Goal: Answer question/provide support: Share knowledge or assist other users

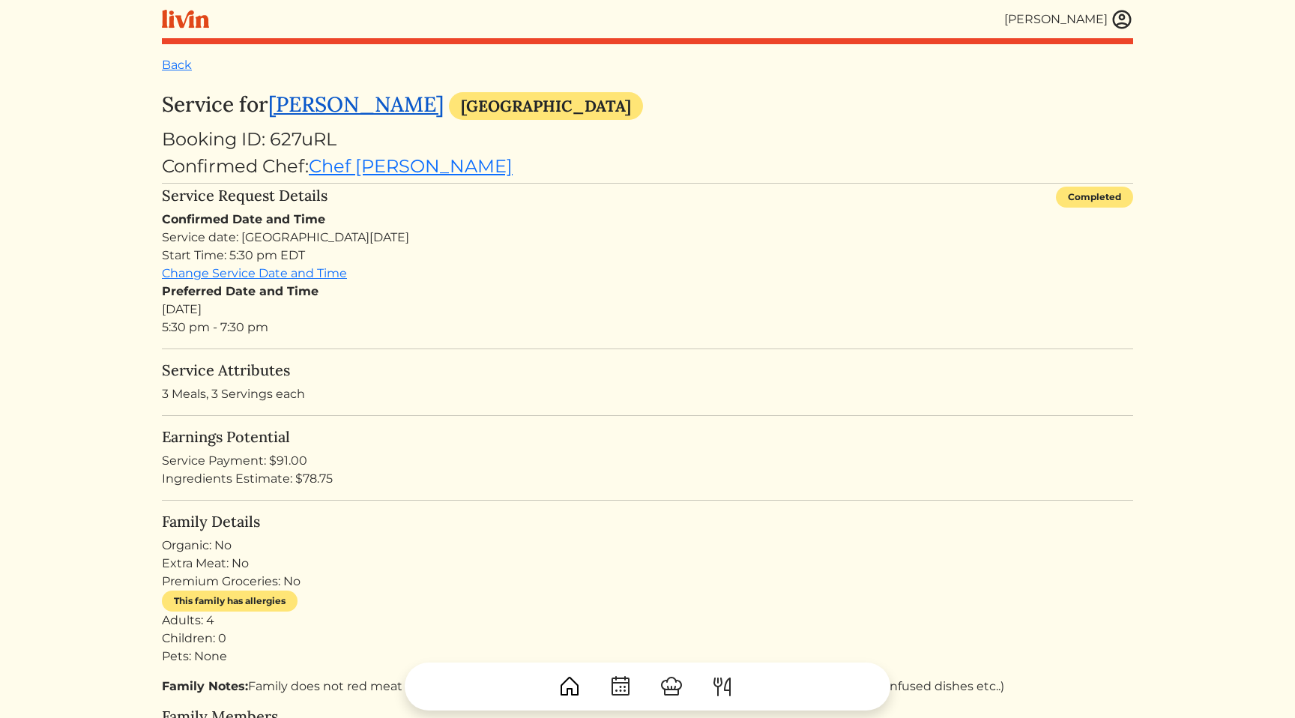
click at [355, 109] on link "[PERSON_NAME]" at bounding box center [355, 104] width 175 height 27
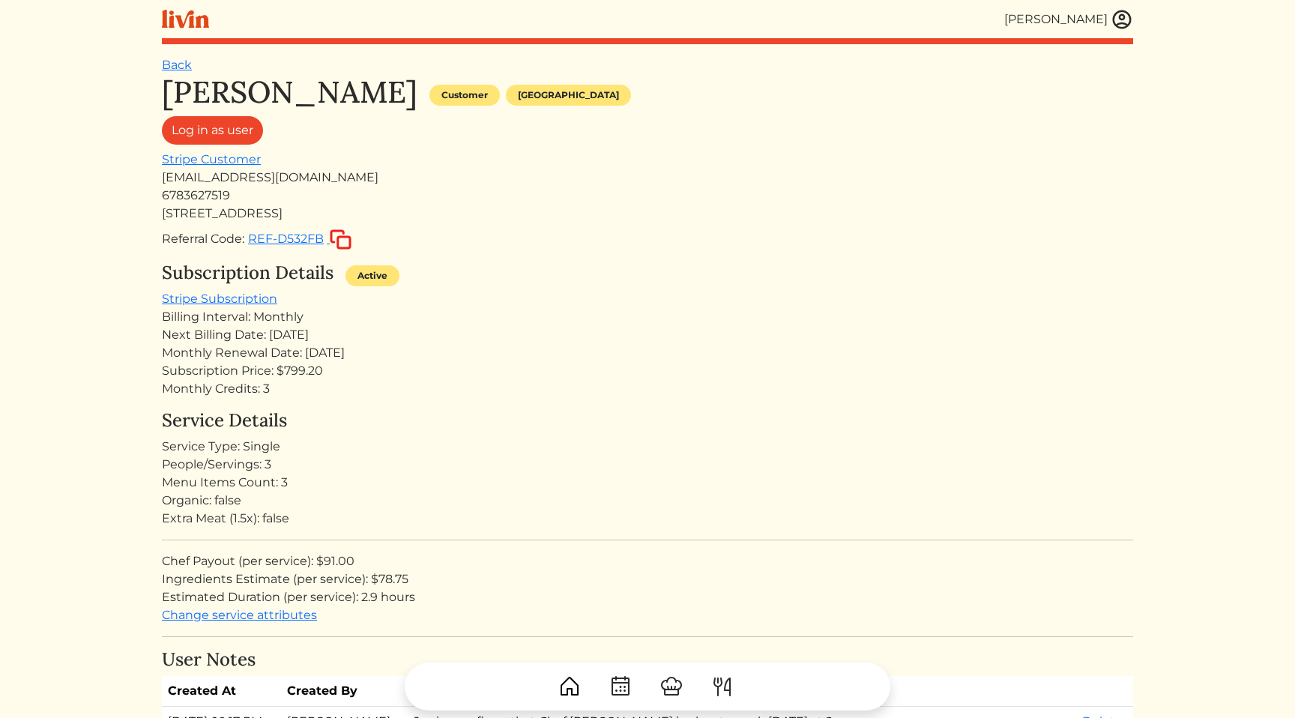
click at [291, 177] on div "[EMAIL_ADDRESS][DOMAIN_NAME]" at bounding box center [648, 178] width 972 height 18
copy div "[EMAIL_ADDRESS][DOMAIN_NAME]"
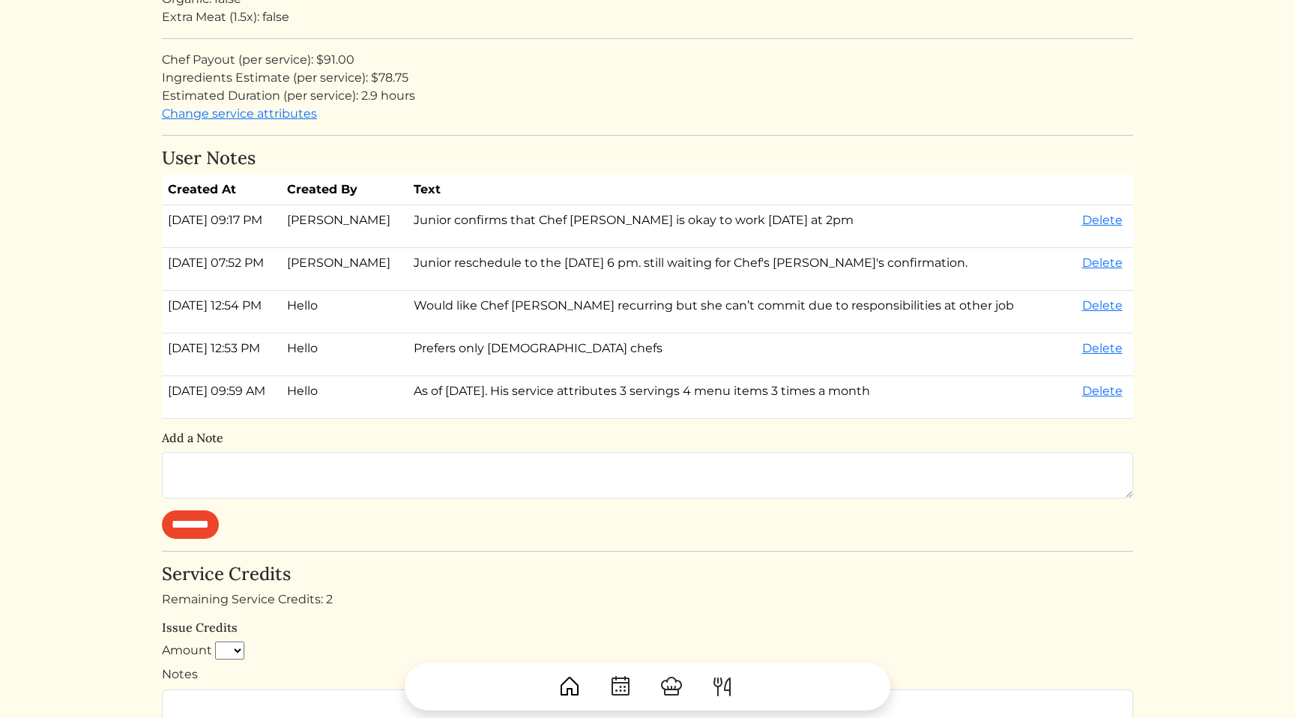
scroll to position [514, 0]
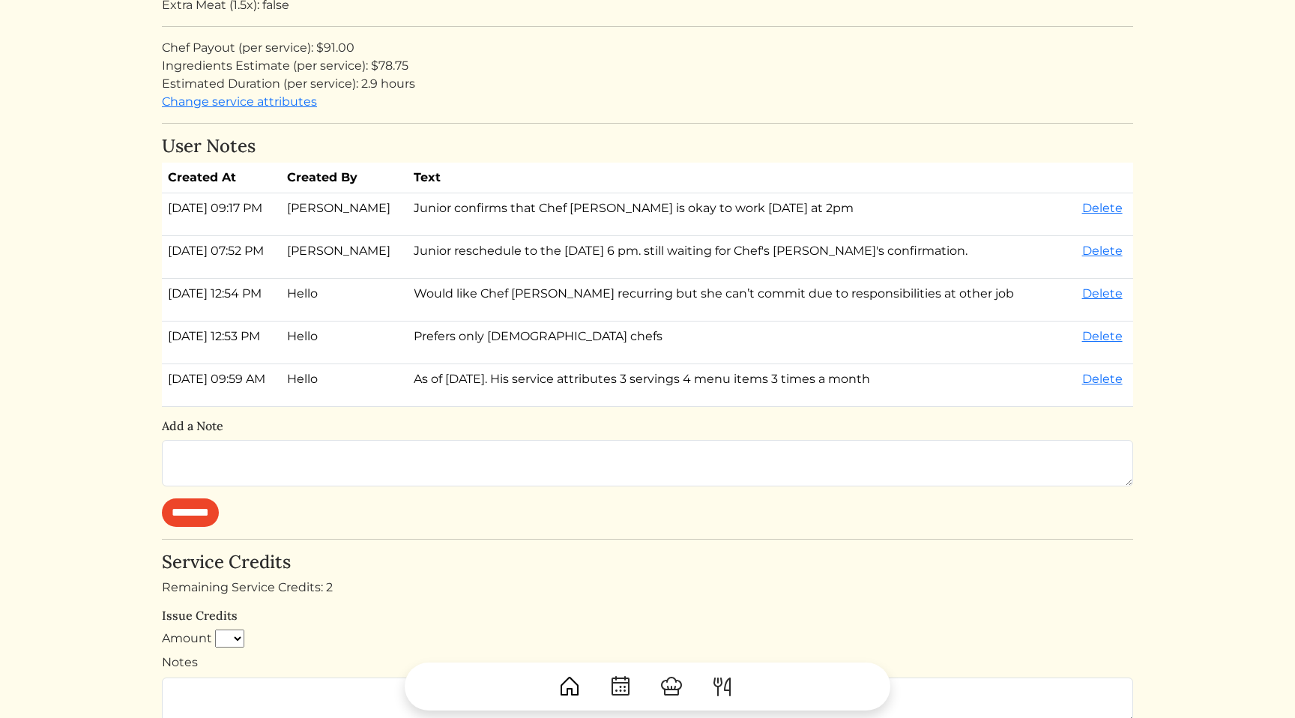
drag, startPoint x: 672, startPoint y: 267, endPoint x: 642, endPoint y: 163, distance: 108.2
click at [642, 163] on table "Created At Created By Text [DATE] 09:17 PM [PERSON_NAME] Junior confirms that C…" at bounding box center [648, 285] width 972 height 244
click at [594, 161] on div "User Notes Created At Created By Text [DATE] 09:17 PM [PERSON_NAME] Junior conf…" at bounding box center [648, 331] width 972 height 391
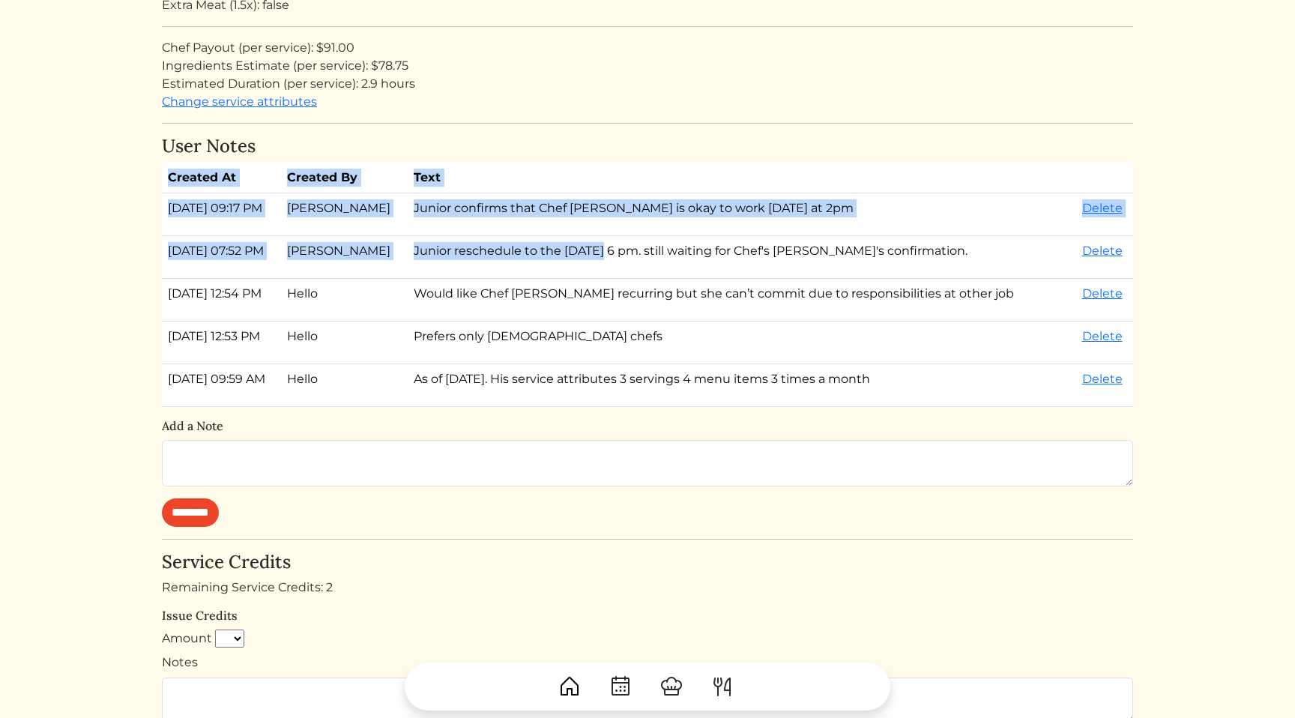
drag, startPoint x: 594, startPoint y: 161, endPoint x: 616, endPoint y: 248, distance: 89.8
click at [616, 248] on div "User Notes Created At Created By Text [DATE] 09:17 PM [PERSON_NAME] Junior conf…" at bounding box center [648, 331] width 972 height 391
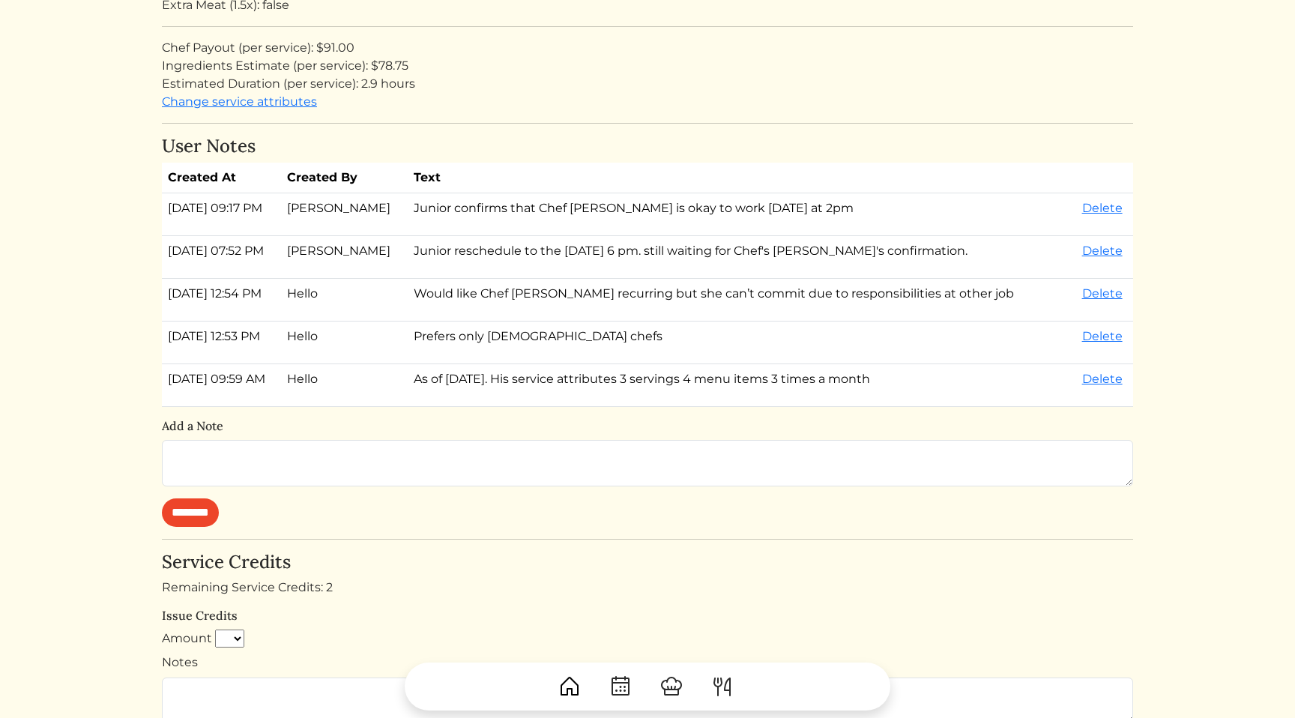
click at [593, 259] on p "Junior reschedule to the [DATE] 6 pm. still waiting for Chef's [PERSON_NAME]'s …" at bounding box center [742, 251] width 657 height 18
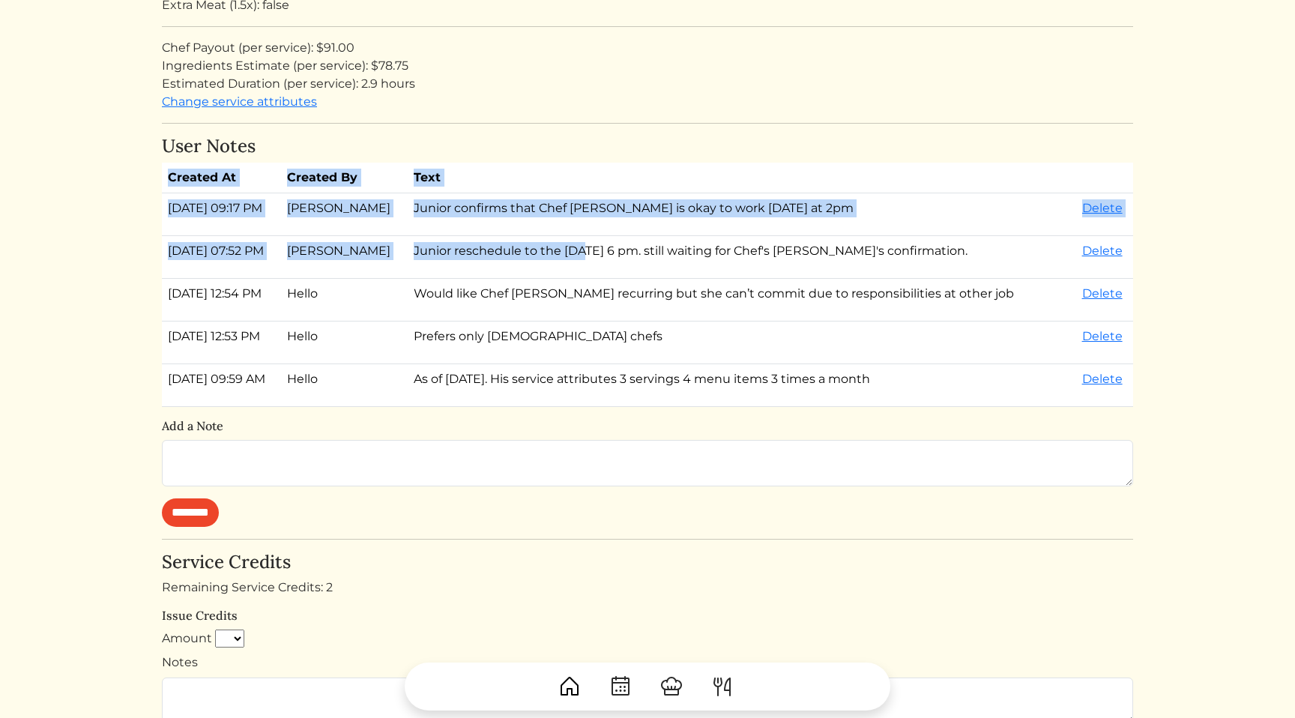
drag, startPoint x: 593, startPoint y: 259, endPoint x: 570, endPoint y: 160, distance: 102.4
click at [570, 160] on div "User Notes Created At Created By Text [DATE] 09:17 PM [PERSON_NAME] Junior conf…" at bounding box center [648, 331] width 972 height 391
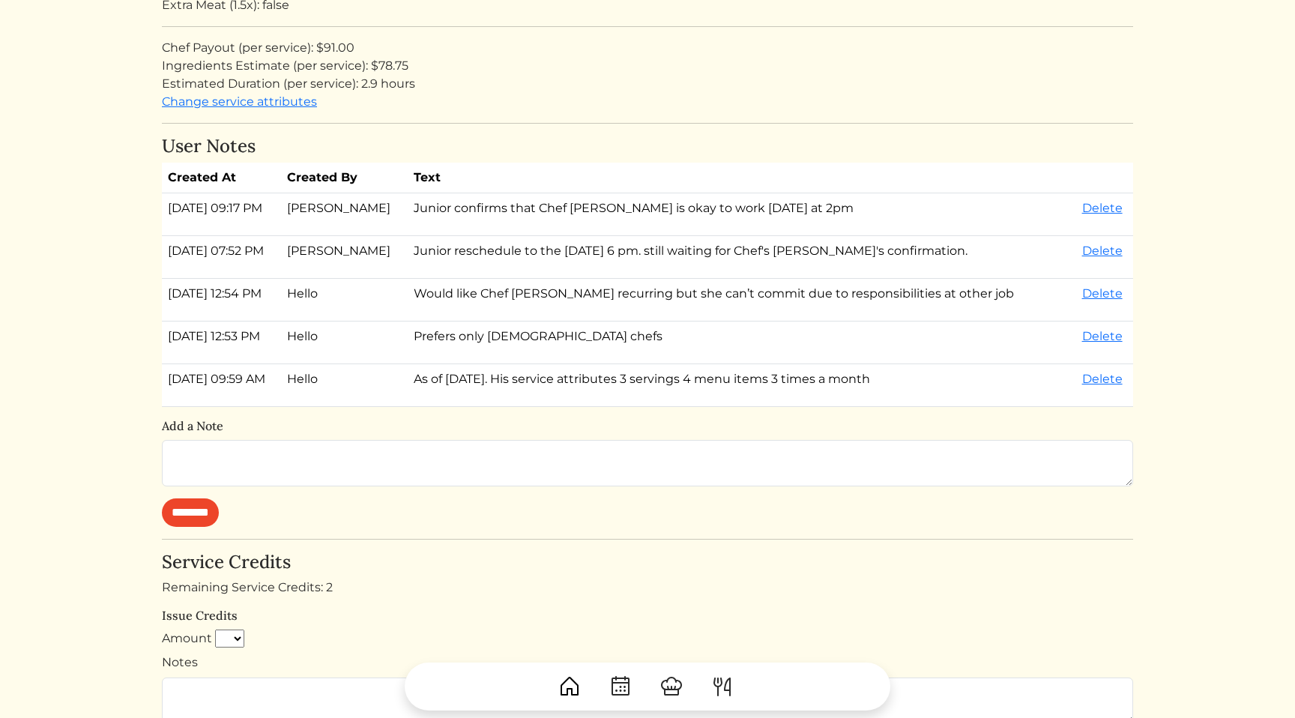
click at [541, 152] on h4 "User Notes" at bounding box center [648, 147] width 972 height 22
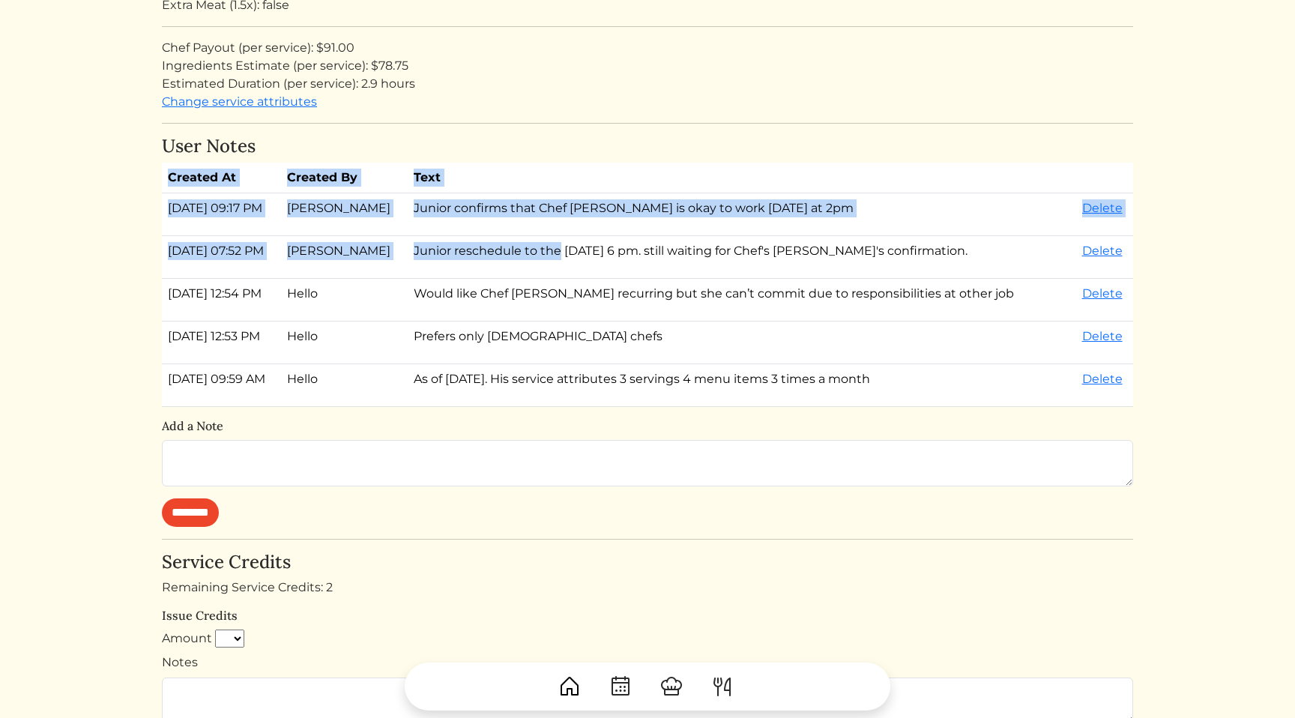
drag, startPoint x: 541, startPoint y: 152, endPoint x: 571, endPoint y: 244, distance: 96.5
click at [571, 244] on div "User Notes Created At Created By Text [DATE] 09:17 PM [PERSON_NAME] Junior conf…" at bounding box center [648, 331] width 972 height 391
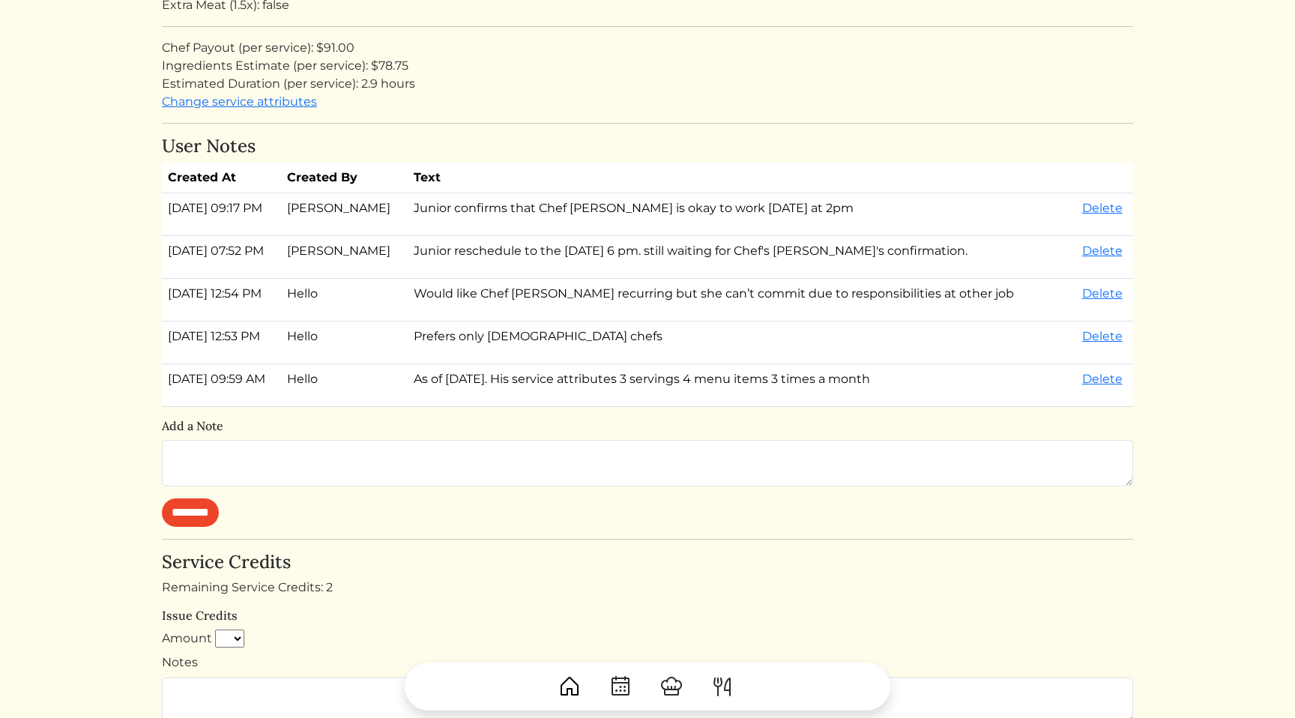
click at [564, 263] on td "Junior reschedule to the [DATE] 6 pm. still waiting for Chef's [PERSON_NAME]'s …" at bounding box center [742, 257] width 669 height 43
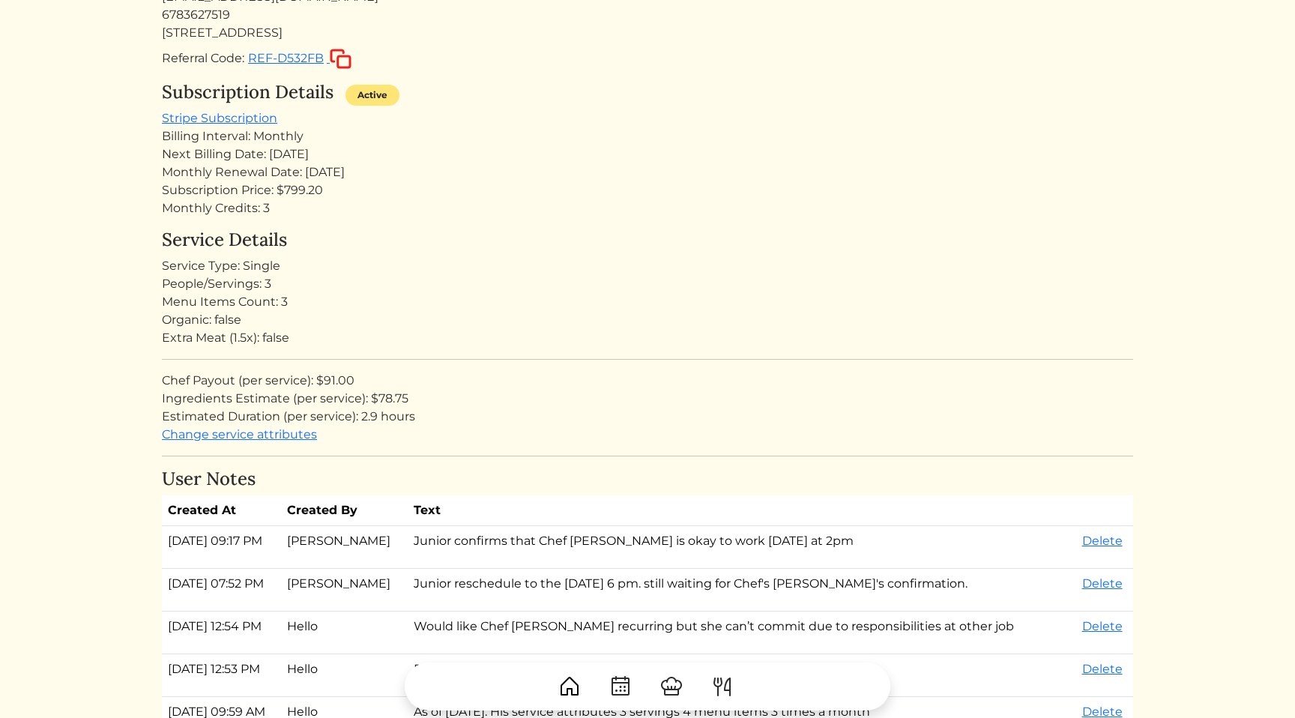
scroll to position [131, 0]
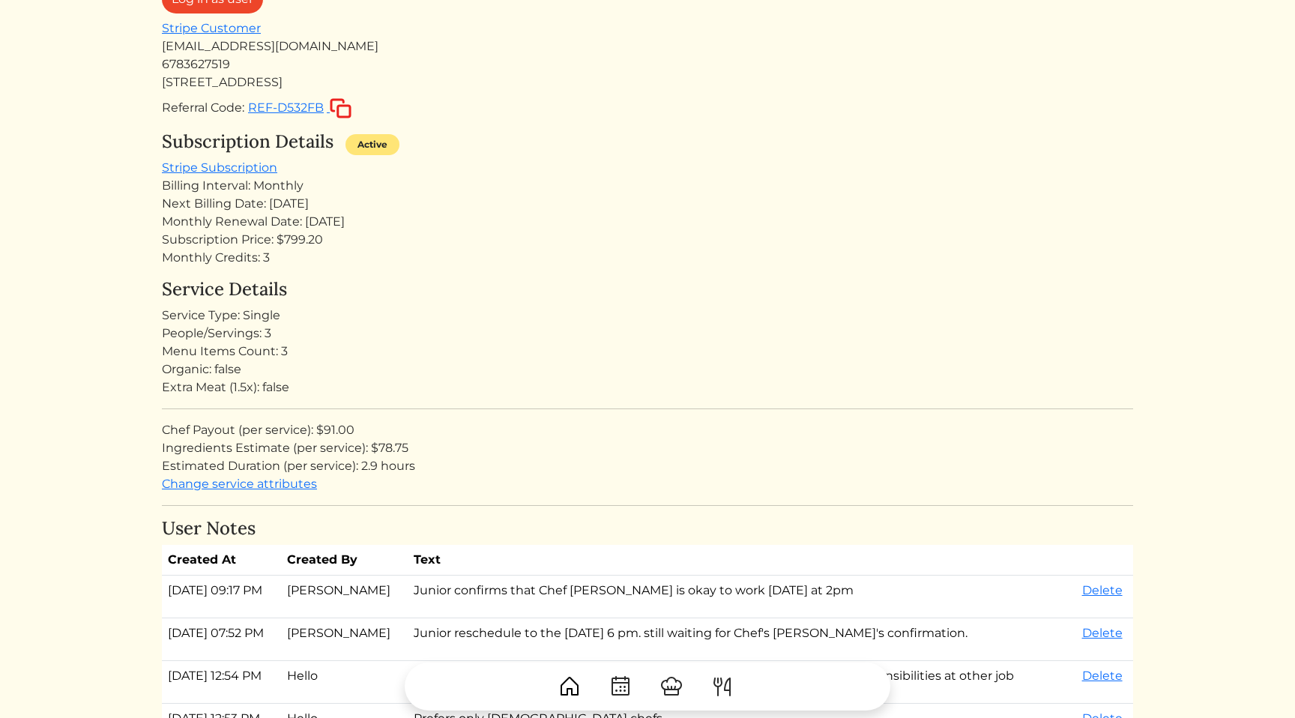
click at [442, 265] on div "Monthly Credits: 3" at bounding box center [648, 258] width 972 height 18
click at [744, 303] on div "Service Details Service Type: Single People/Servings: 3 Menu Items Count: 3 Org…" at bounding box center [648, 386] width 972 height 214
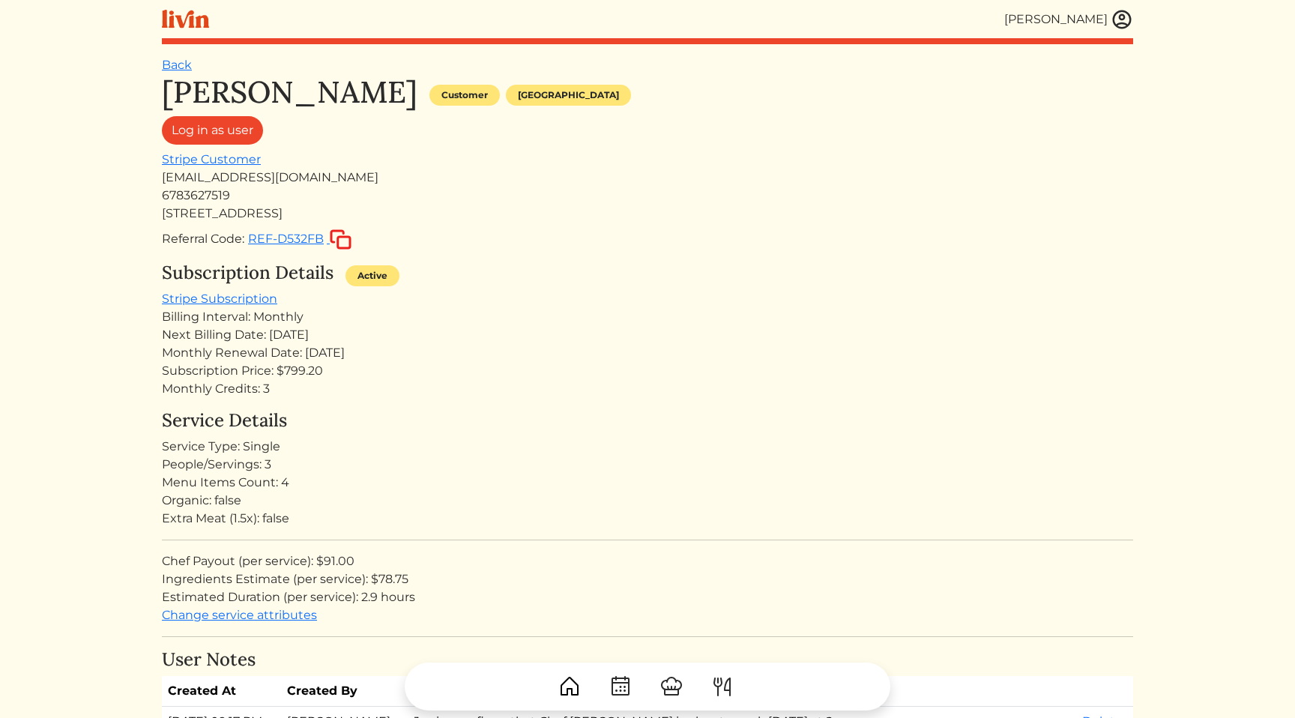
click at [645, 307] on div "Subscription Details Active Stripe Subscription Billing Interval: Monthly Next …" at bounding box center [648, 330] width 972 height 136
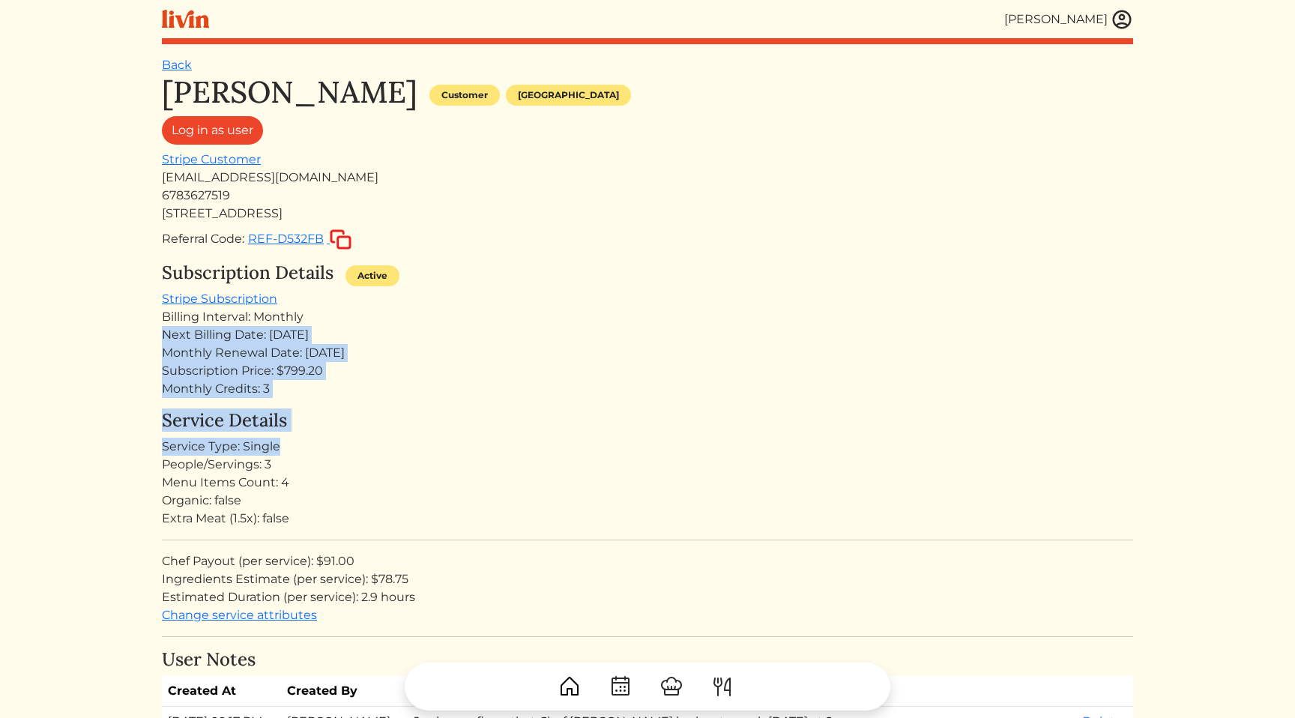
drag, startPoint x: 451, startPoint y: 442, endPoint x: 446, endPoint y: 313, distance: 128.3
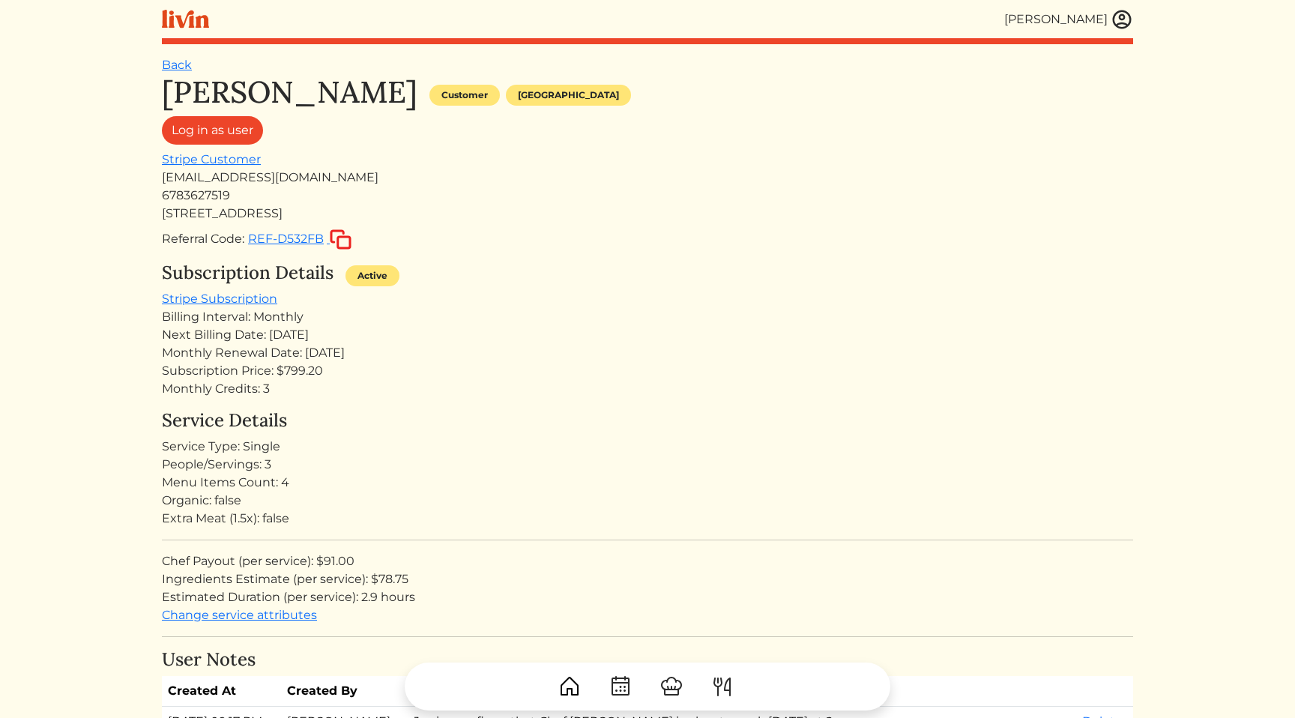
click at [438, 291] on div "Subscription Details Active Stripe Subscription Billing Interval: Monthly Next …" at bounding box center [648, 330] width 972 height 136
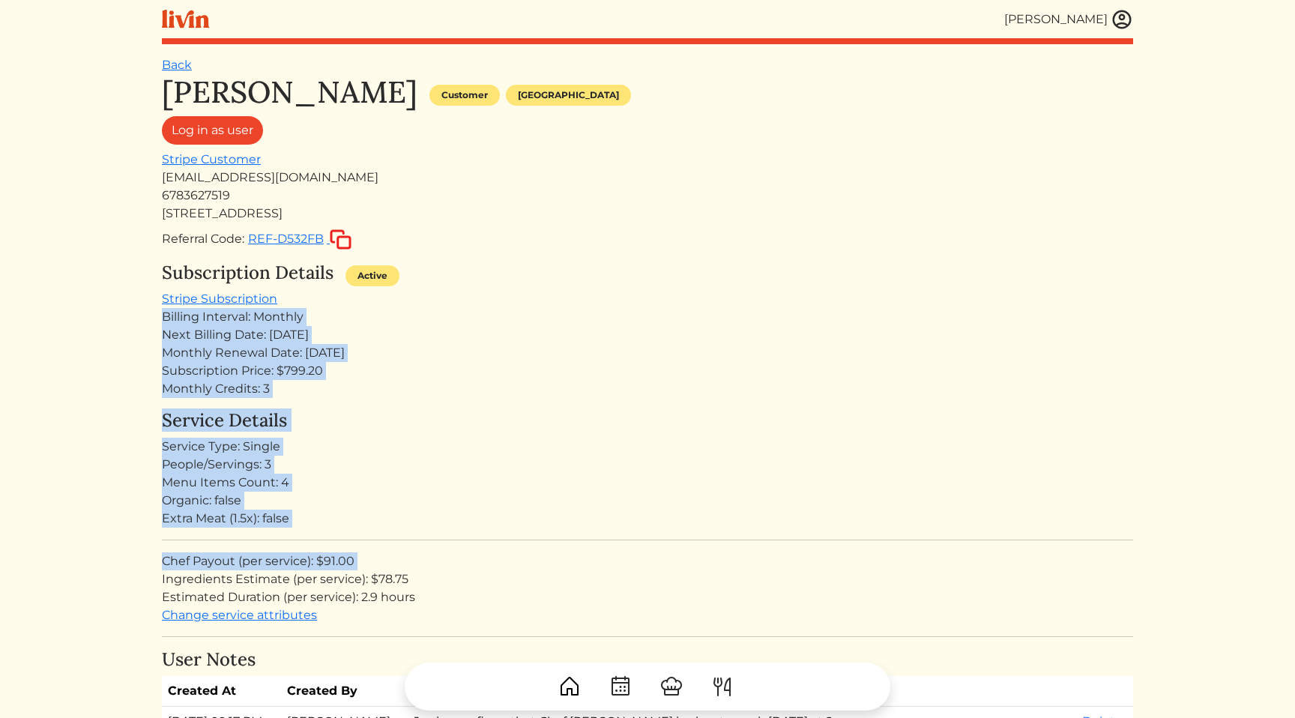
drag, startPoint x: 438, startPoint y: 291, endPoint x: 456, endPoint y: 569, distance: 278.7
drag, startPoint x: 483, startPoint y: 602, endPoint x: 573, endPoint y: 337, distance: 279.5
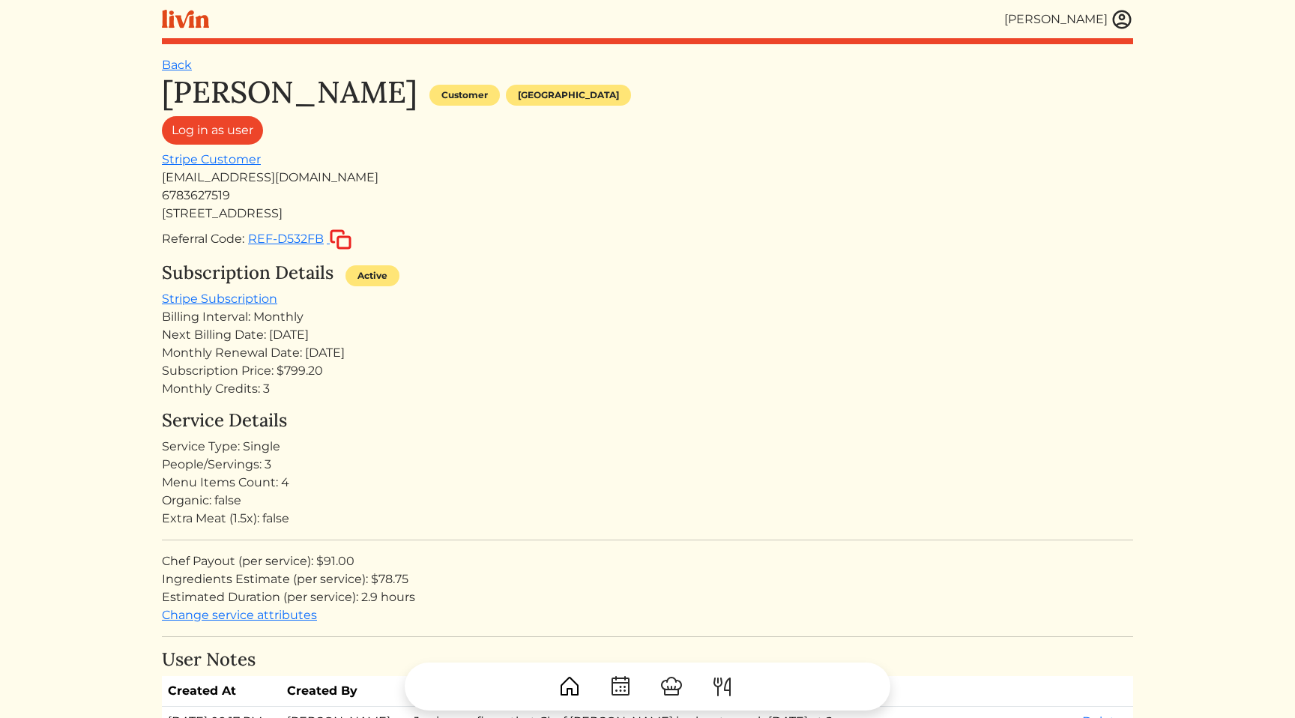
click at [533, 331] on div "Next Billing Date: [DATE]" at bounding box center [648, 335] width 972 height 18
drag, startPoint x: 408, startPoint y: 398, endPoint x: 433, endPoint y: 320, distance: 82.0
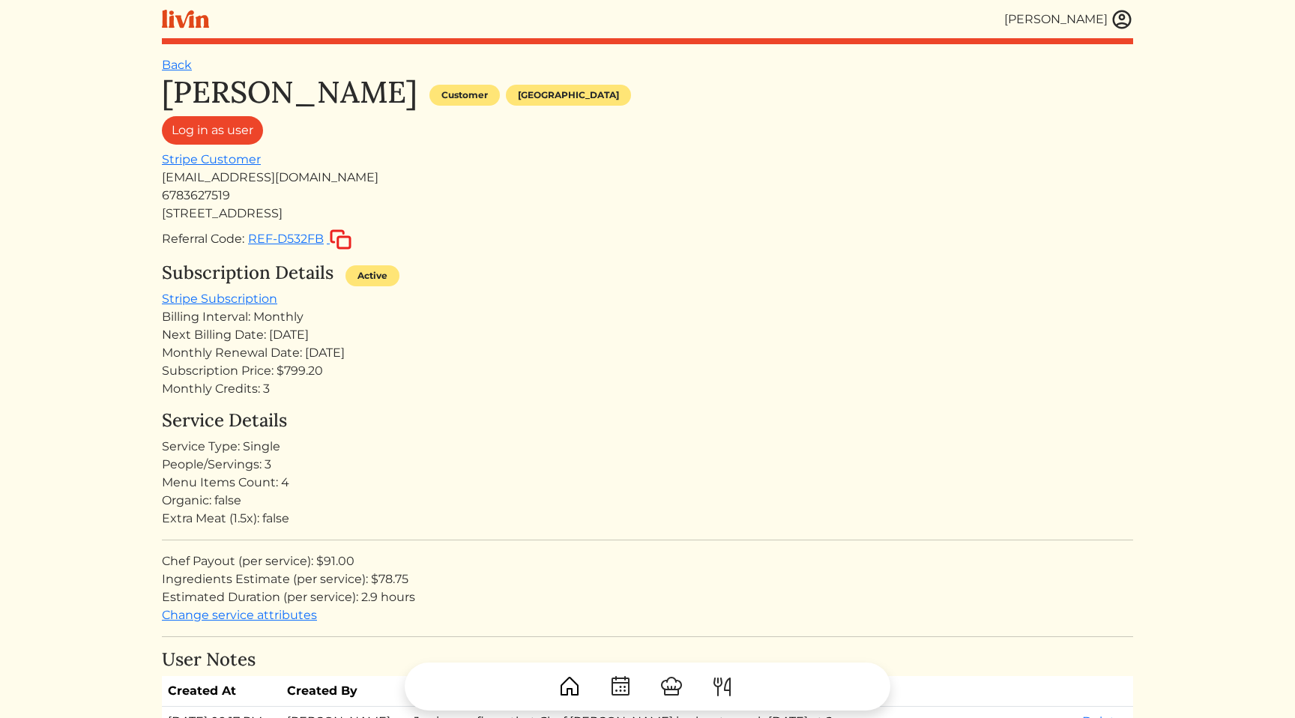
click at [438, 306] on div "Subscription Details Active Stripe Subscription Billing Interval: Monthly Next …" at bounding box center [648, 330] width 972 height 136
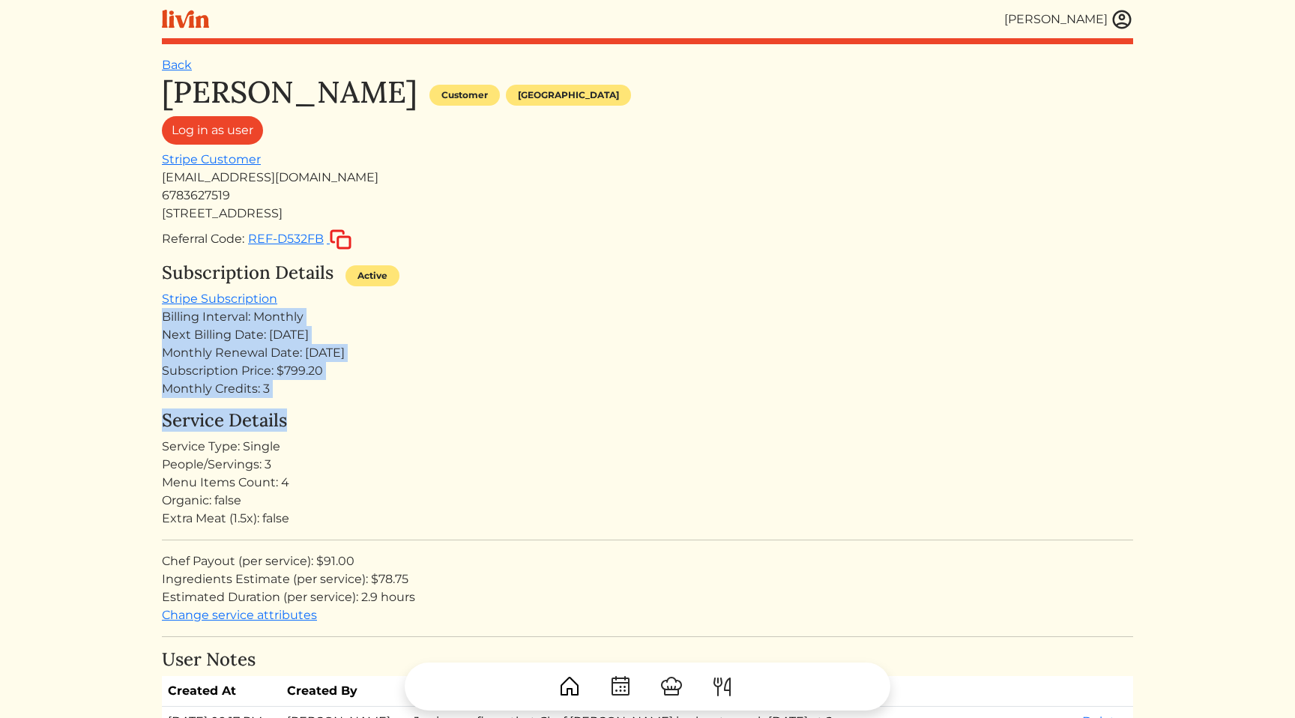
drag, startPoint x: 438, startPoint y: 306, endPoint x: 450, endPoint y: 424, distance: 118.3
click at [452, 385] on div "Monthly Credits: 3" at bounding box center [648, 389] width 972 height 18
drag, startPoint x: 452, startPoint y: 385, endPoint x: 496, endPoint y: 274, distance: 119.4
click at [496, 274] on div "Subscription Details Active Stripe Subscription Billing Interval: Monthly Next …" at bounding box center [648, 330] width 972 height 136
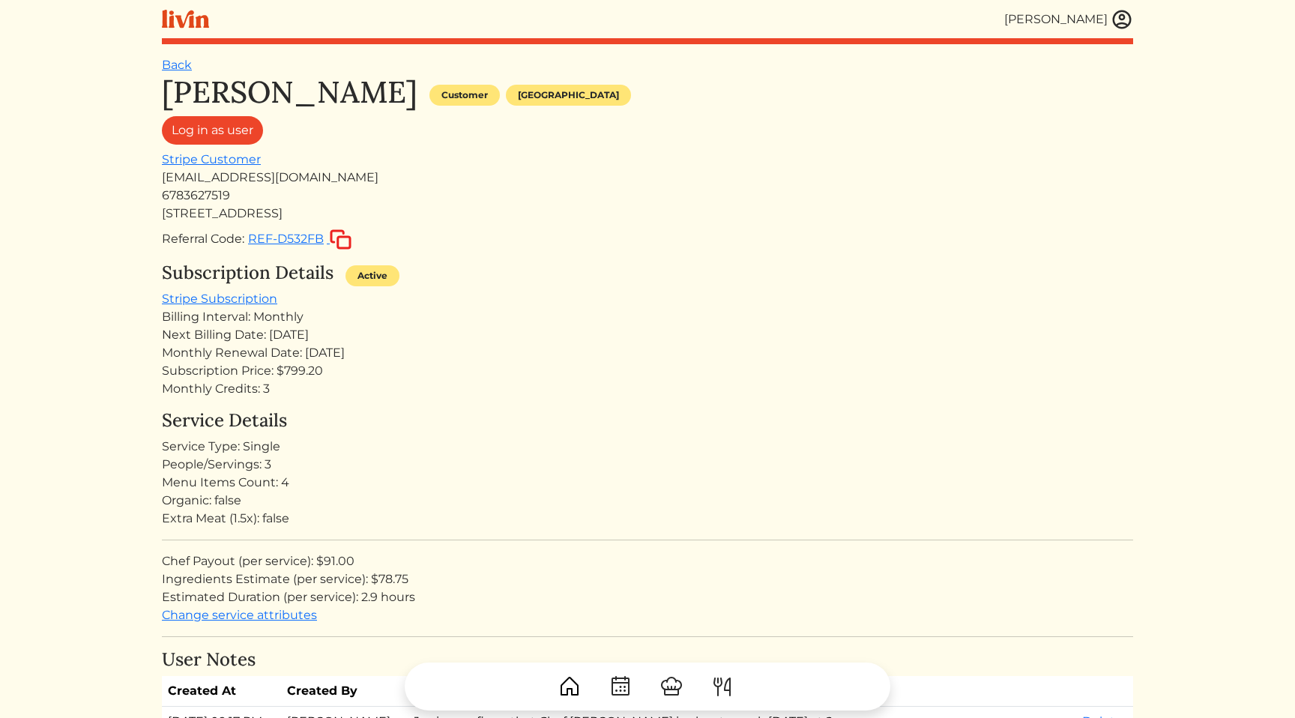
click at [517, 397] on div "Monthly Credits: 3" at bounding box center [648, 389] width 972 height 18
click at [454, 394] on div "Monthly Credits: 3" at bounding box center [648, 389] width 972 height 18
drag, startPoint x: 404, startPoint y: 395, endPoint x: 441, endPoint y: 310, distance: 92.3
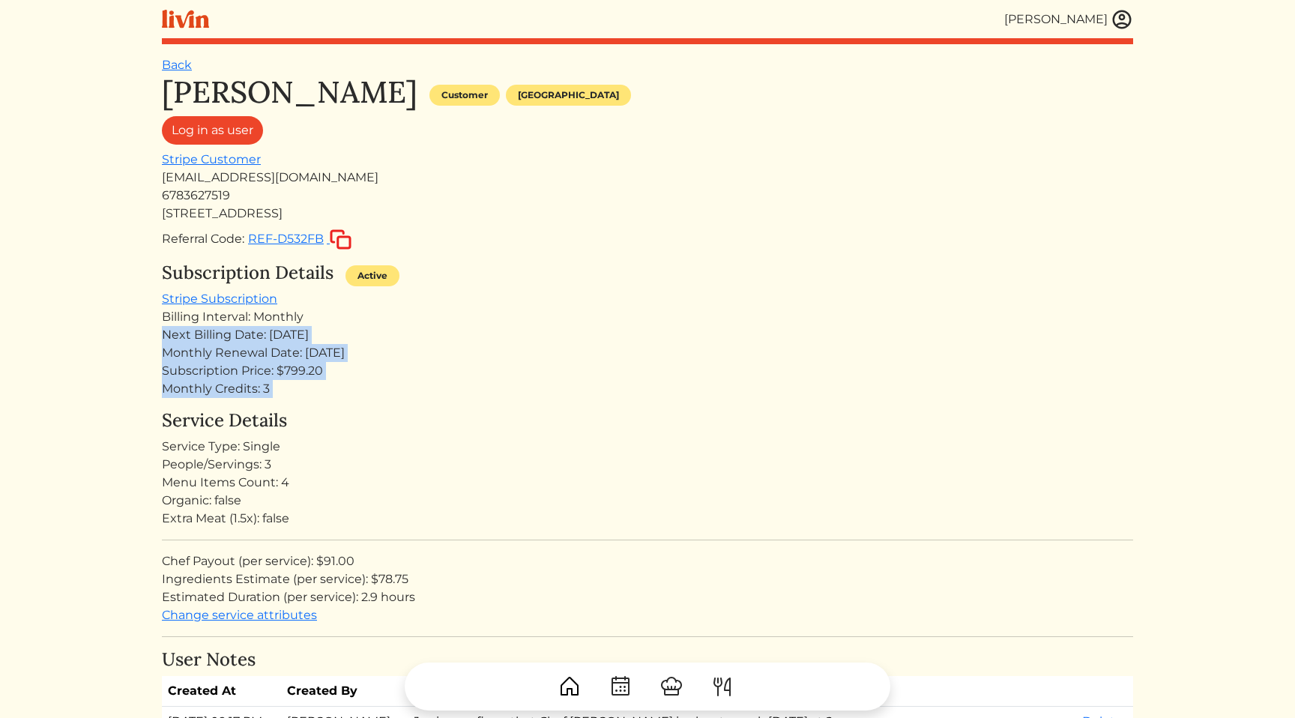
click at [441, 310] on div "Subscription Details Active Stripe Subscription Billing Interval: Monthly Next …" at bounding box center [648, 330] width 972 height 136
click at [437, 303] on div "Subscription Details Active Stripe Subscription Billing Interval: Monthly Next …" at bounding box center [648, 330] width 972 height 136
drag, startPoint x: 437, startPoint y: 303, endPoint x: 469, endPoint y: 415, distance: 116.8
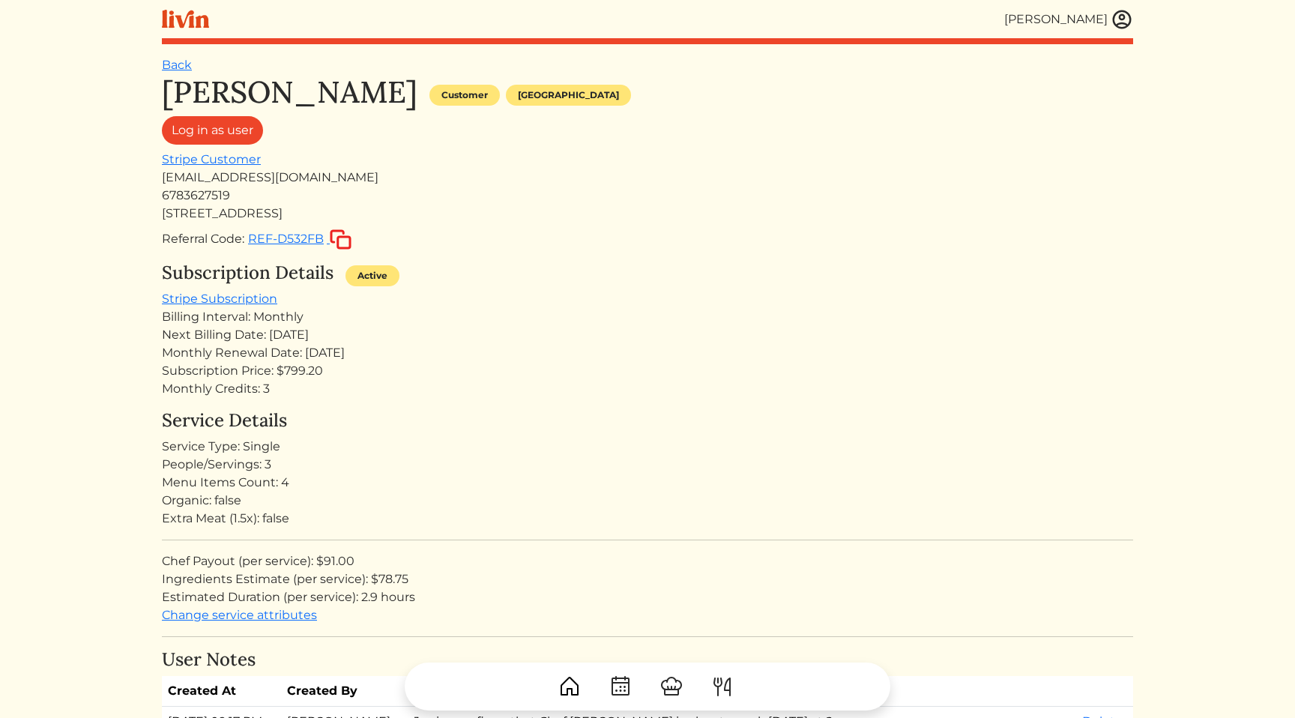
click at [450, 469] on div "People/Servings: 3" at bounding box center [648, 465] width 972 height 18
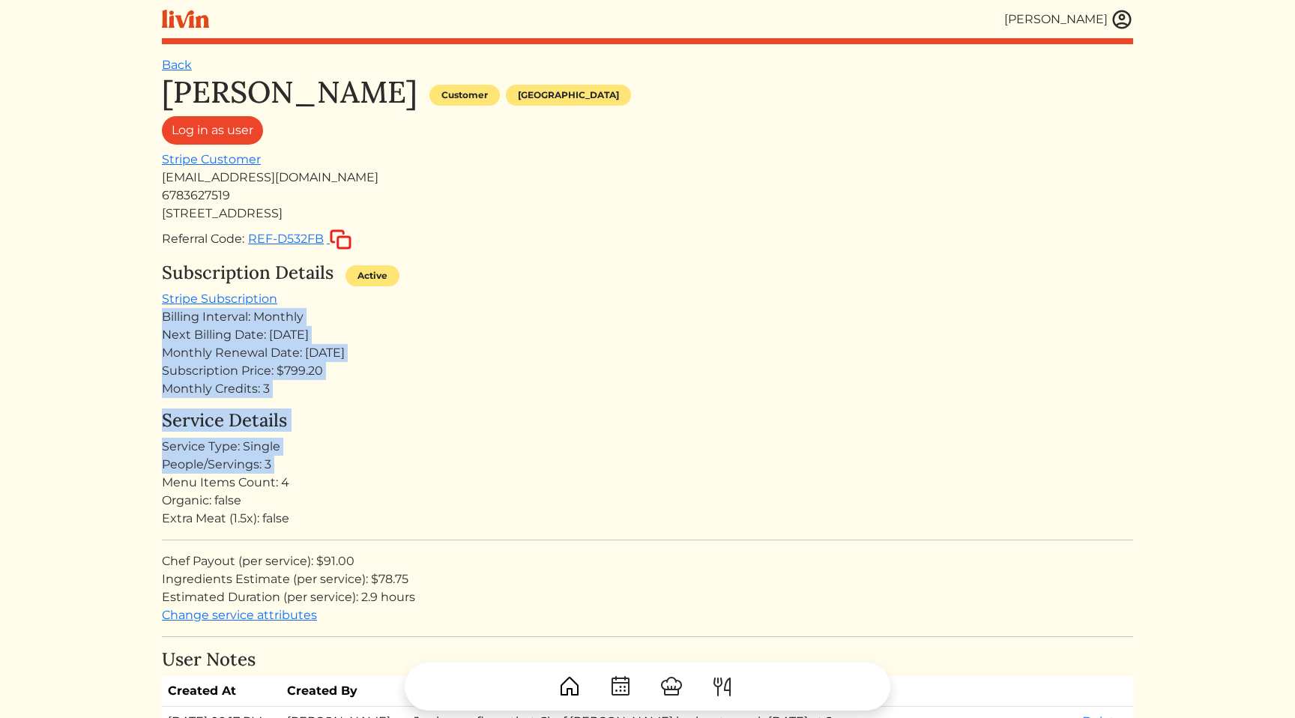
drag, startPoint x: 450, startPoint y: 469, endPoint x: 440, endPoint y: 301, distance: 167.5
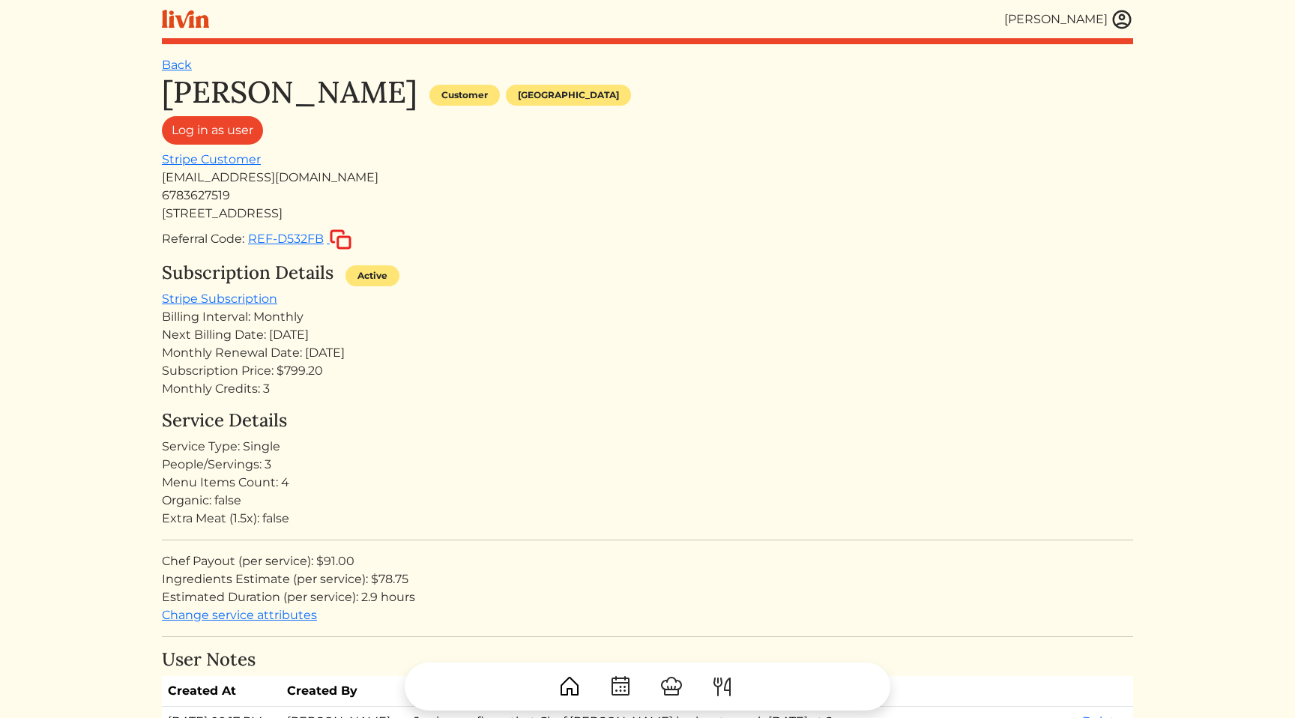
click at [424, 302] on div "Subscription Details Active Stripe Subscription Billing Interval: Monthly Next …" at bounding box center [648, 330] width 972 height 136
click at [555, 358] on div "Monthly Renewal Date: [DATE]" at bounding box center [648, 353] width 972 height 18
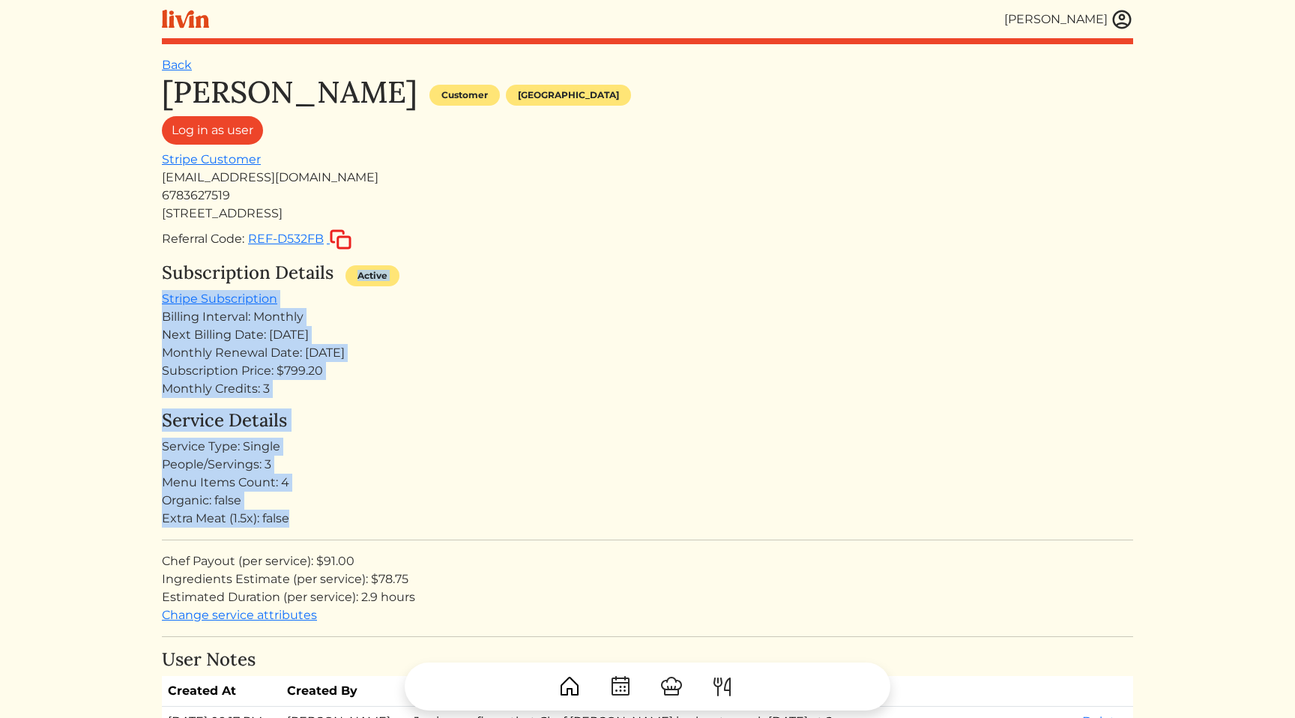
drag, startPoint x: 570, startPoint y: 526, endPoint x: 588, endPoint y: 259, distance: 268.2
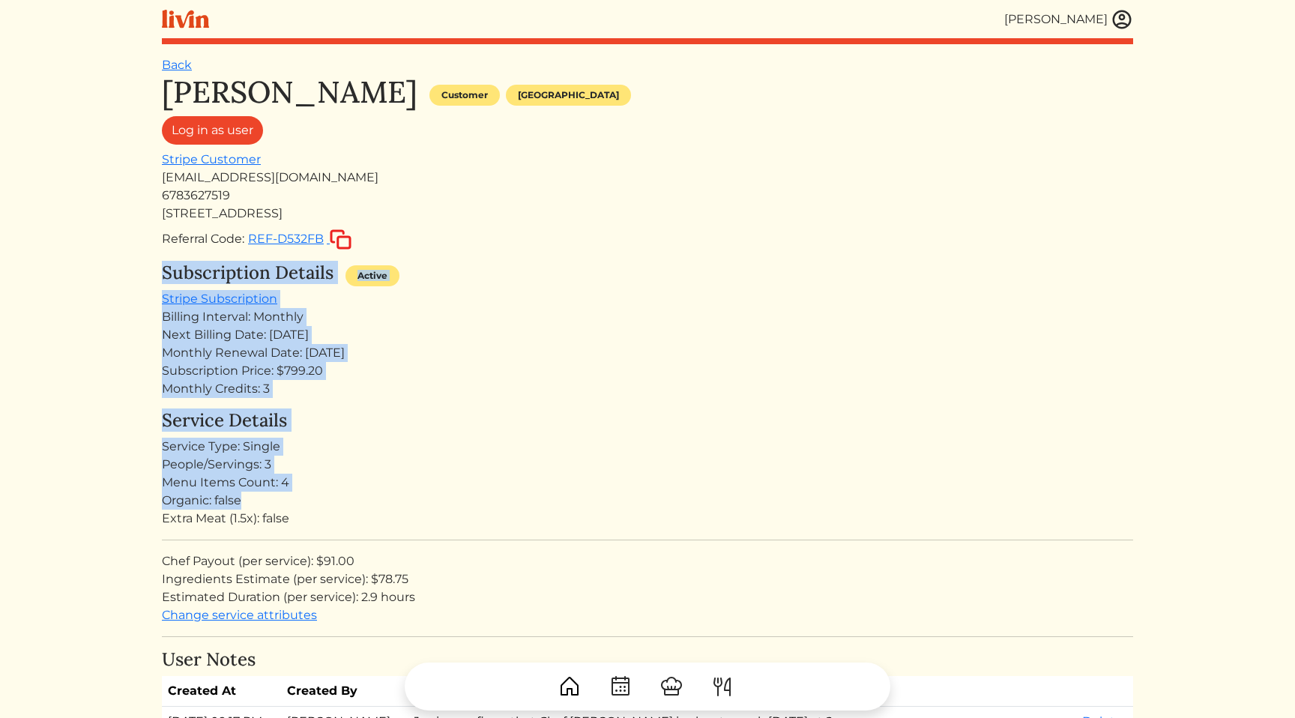
drag, startPoint x: 613, startPoint y: 231, endPoint x: 625, endPoint y: 500, distance: 269.4
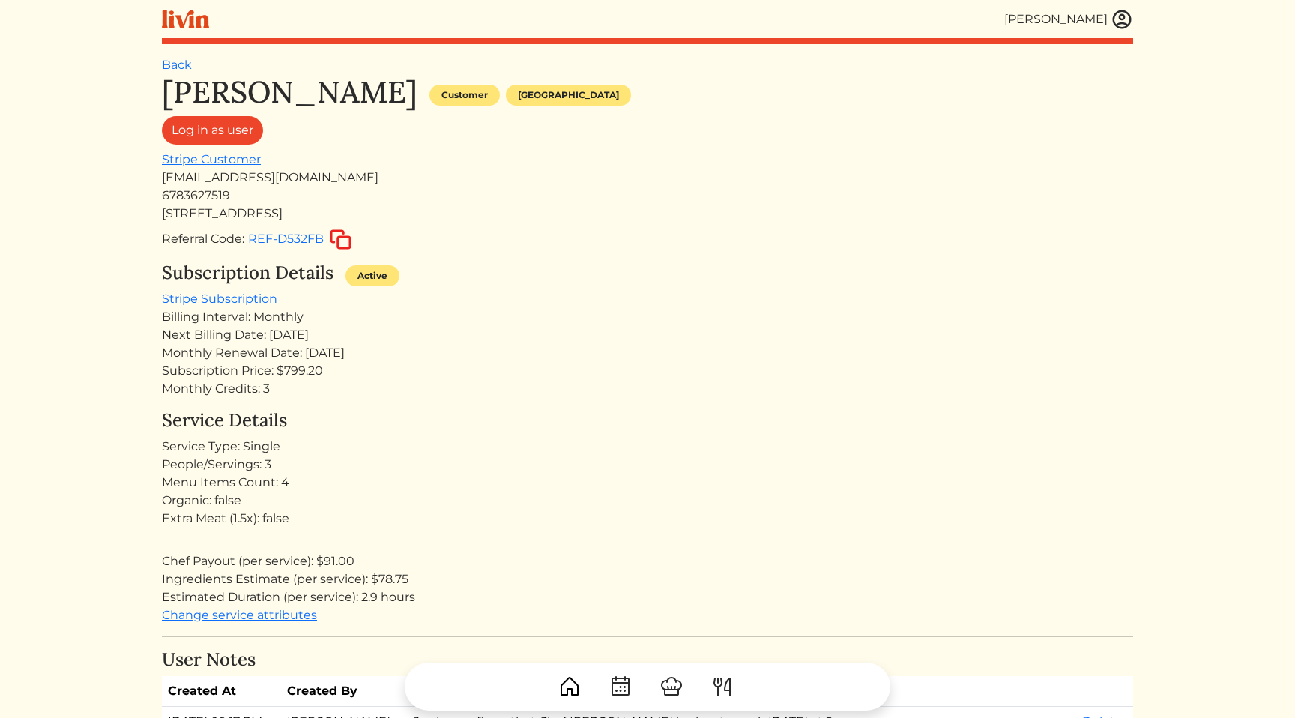
click at [609, 514] on div "Extra Meat (1.5x): false" at bounding box center [648, 519] width 972 height 18
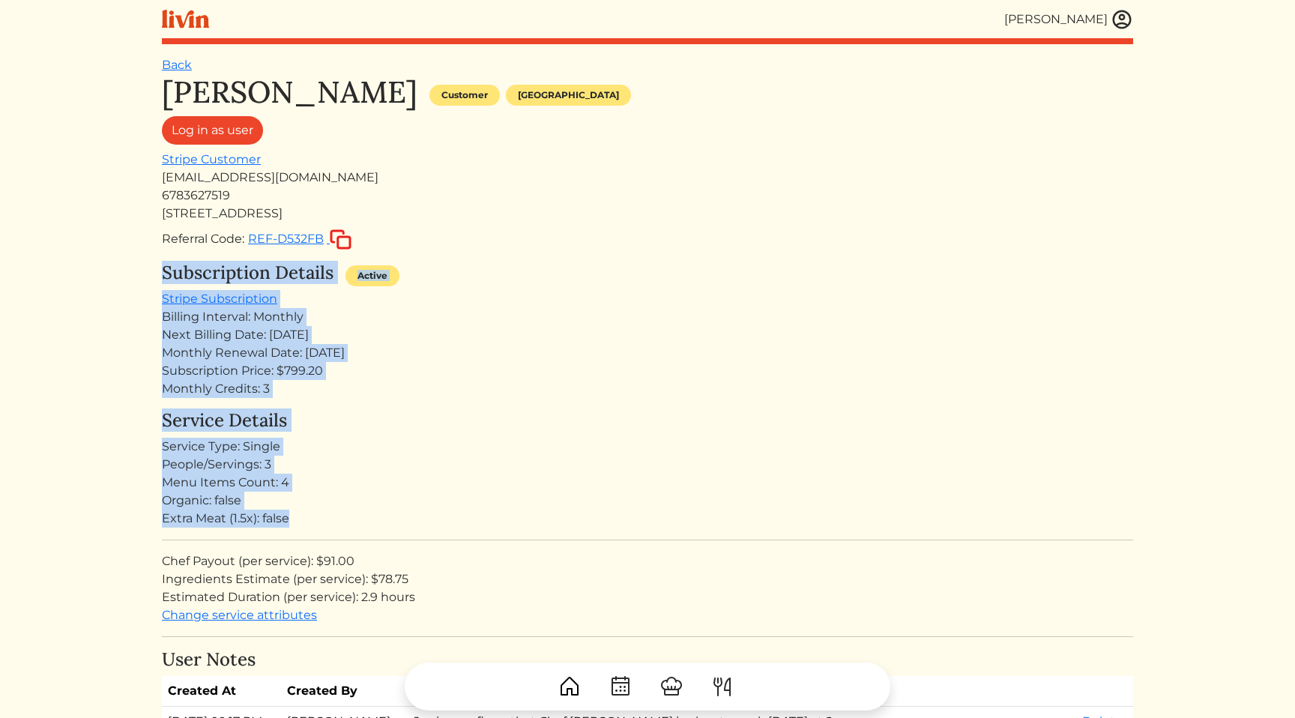
drag, startPoint x: 609, startPoint y: 514, endPoint x: 645, endPoint y: 237, distance: 279.7
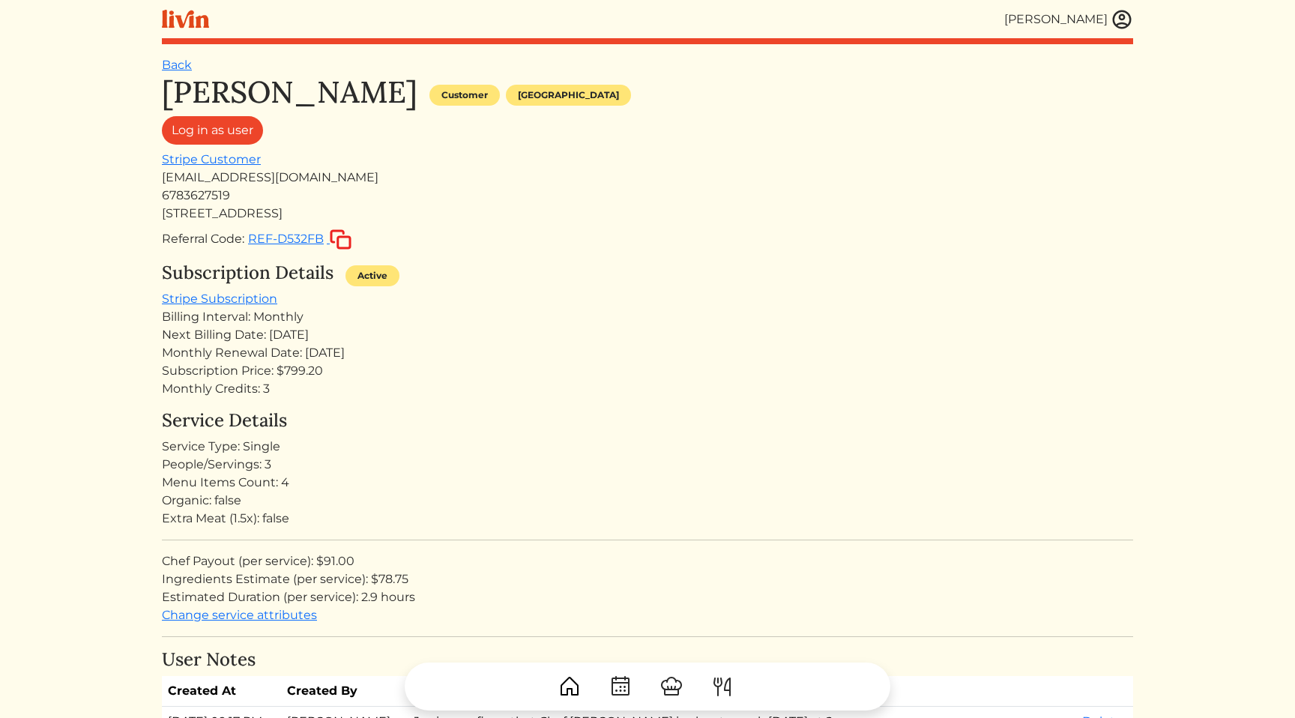
click at [624, 130] on div "Log in as user" at bounding box center [648, 133] width 972 height 34
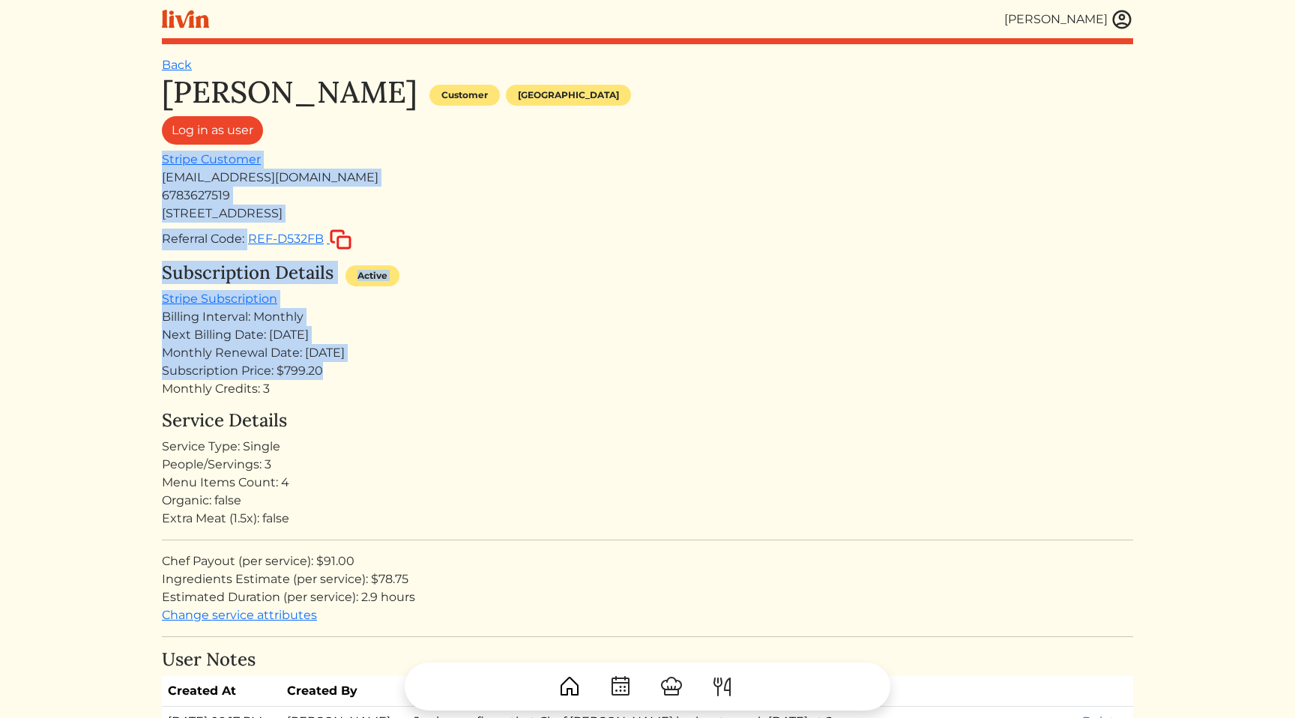
drag, startPoint x: 639, startPoint y: 136, endPoint x: 657, endPoint y: 372, distance: 236.8
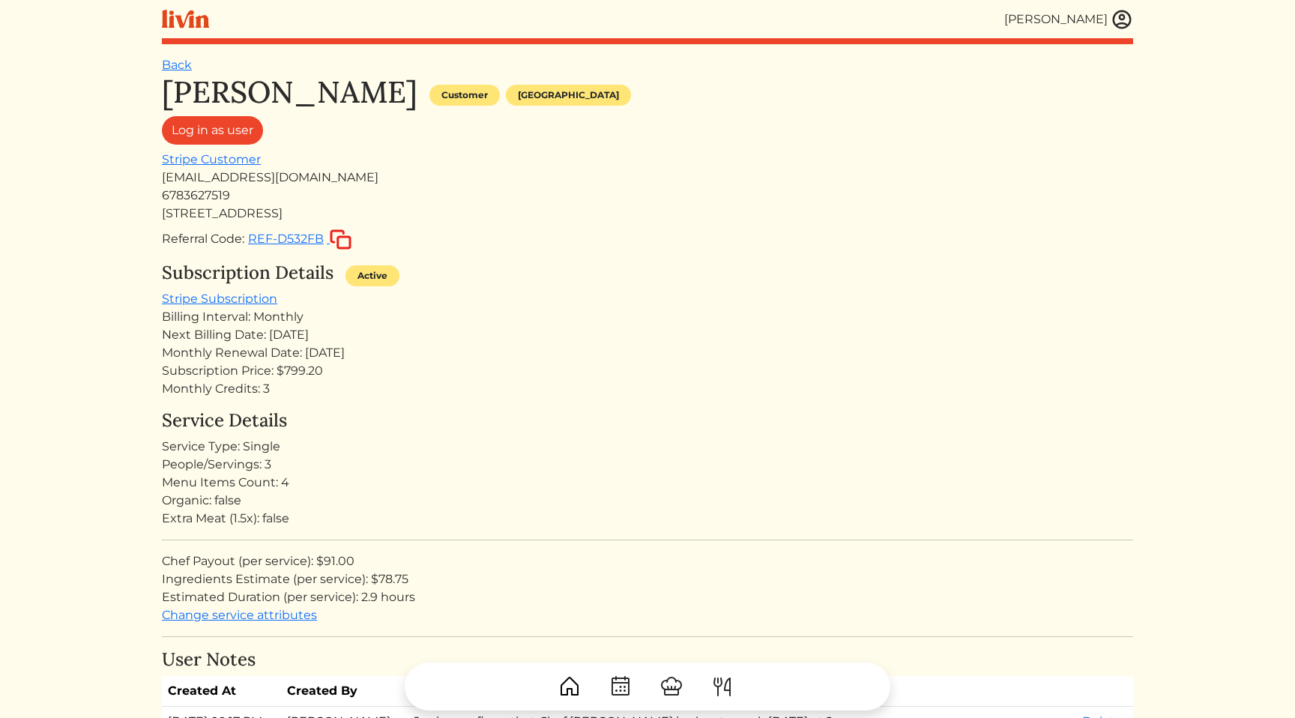
click at [648, 460] on div "People/Servings: 3" at bounding box center [648, 465] width 972 height 18
click at [505, 466] on div "People/Servings: 3" at bounding box center [648, 465] width 972 height 18
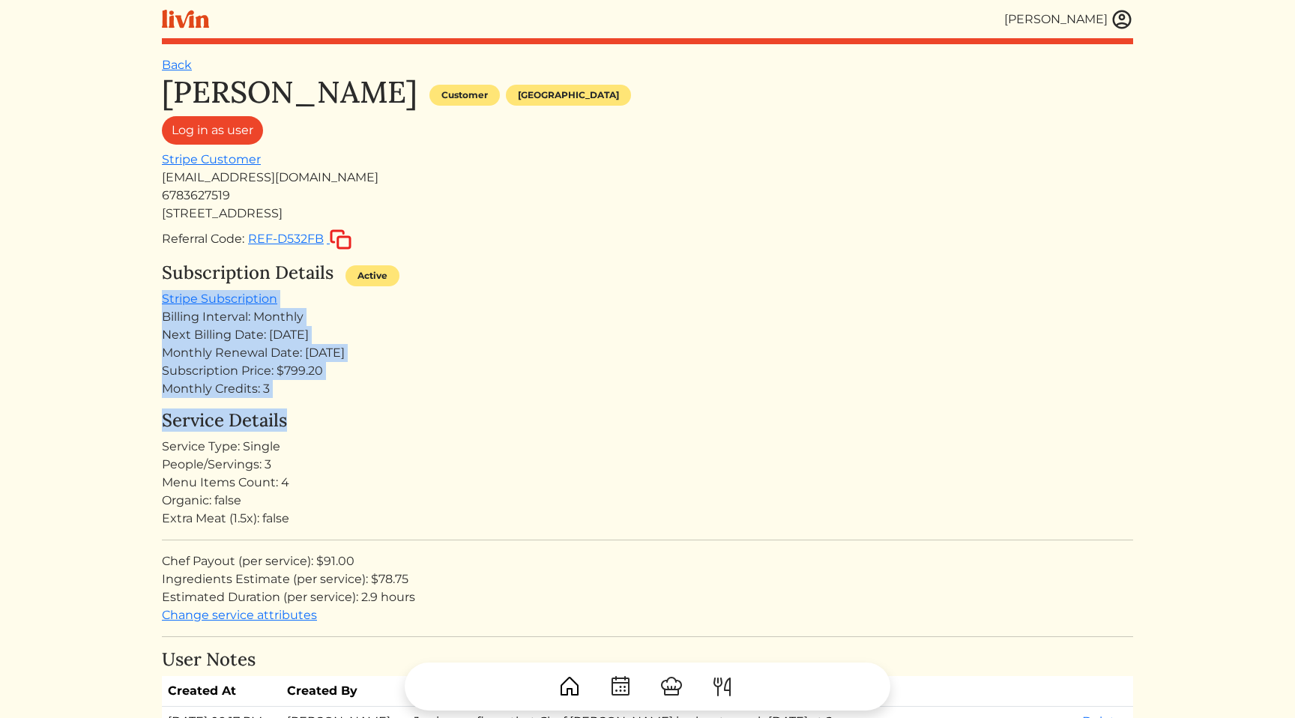
drag, startPoint x: 459, startPoint y: 431, endPoint x: 479, endPoint y: 285, distance: 147.6
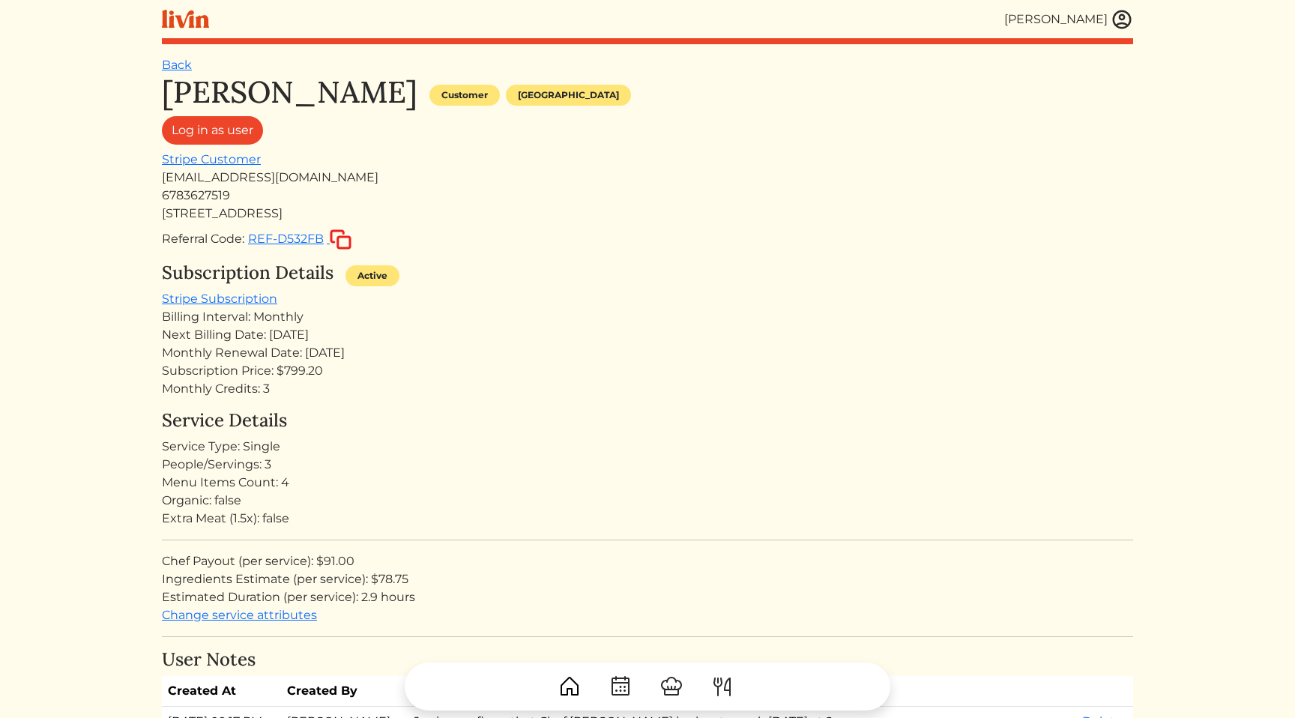
click at [430, 305] on div "Subscription Details Active Stripe Subscription Billing Interval: Monthly Next …" at bounding box center [648, 330] width 972 height 136
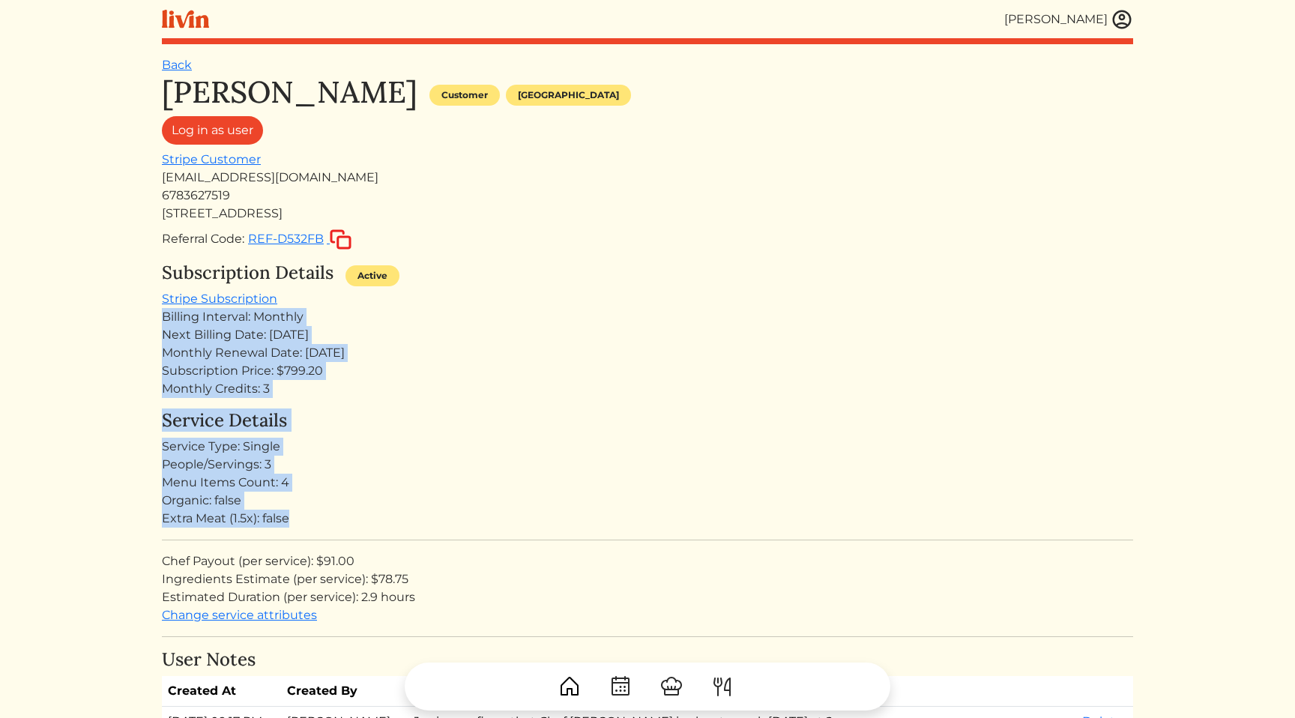
drag, startPoint x: 430, startPoint y: 305, endPoint x: 446, endPoint y: 511, distance: 206.0
click at [441, 524] on div "Extra Meat (1.5x): false" at bounding box center [648, 519] width 972 height 18
drag, startPoint x: 441, startPoint y: 524, endPoint x: 493, endPoint y: 292, distance: 237.5
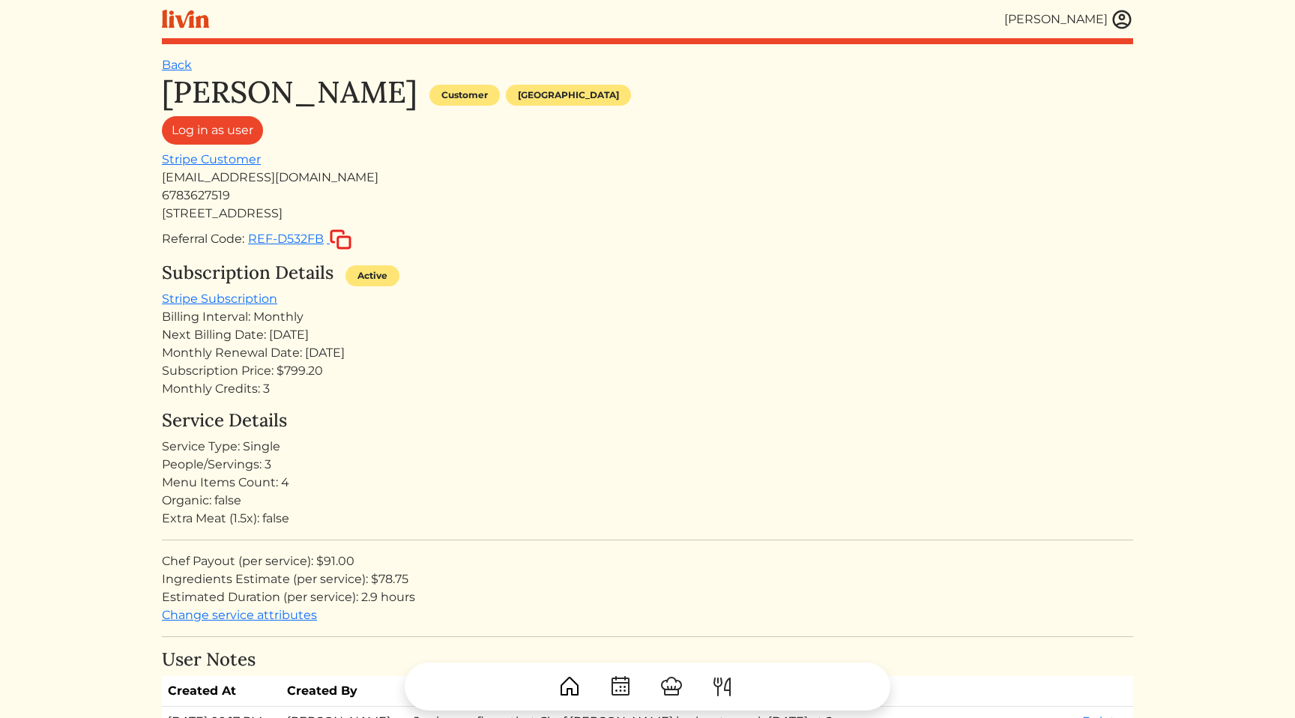
click at [483, 284] on div "Subscription Details Active" at bounding box center [648, 276] width 972 height 28
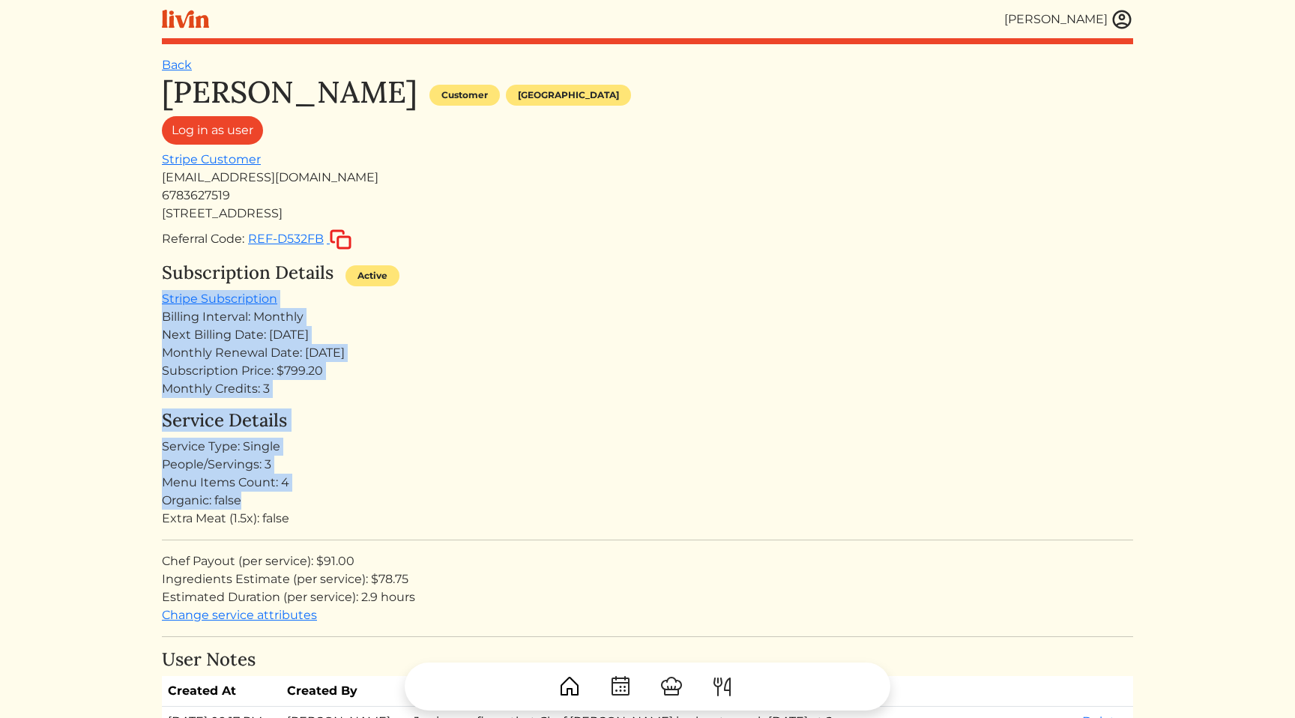
drag, startPoint x: 502, startPoint y: 279, endPoint x: 544, endPoint y: 505, distance: 229.5
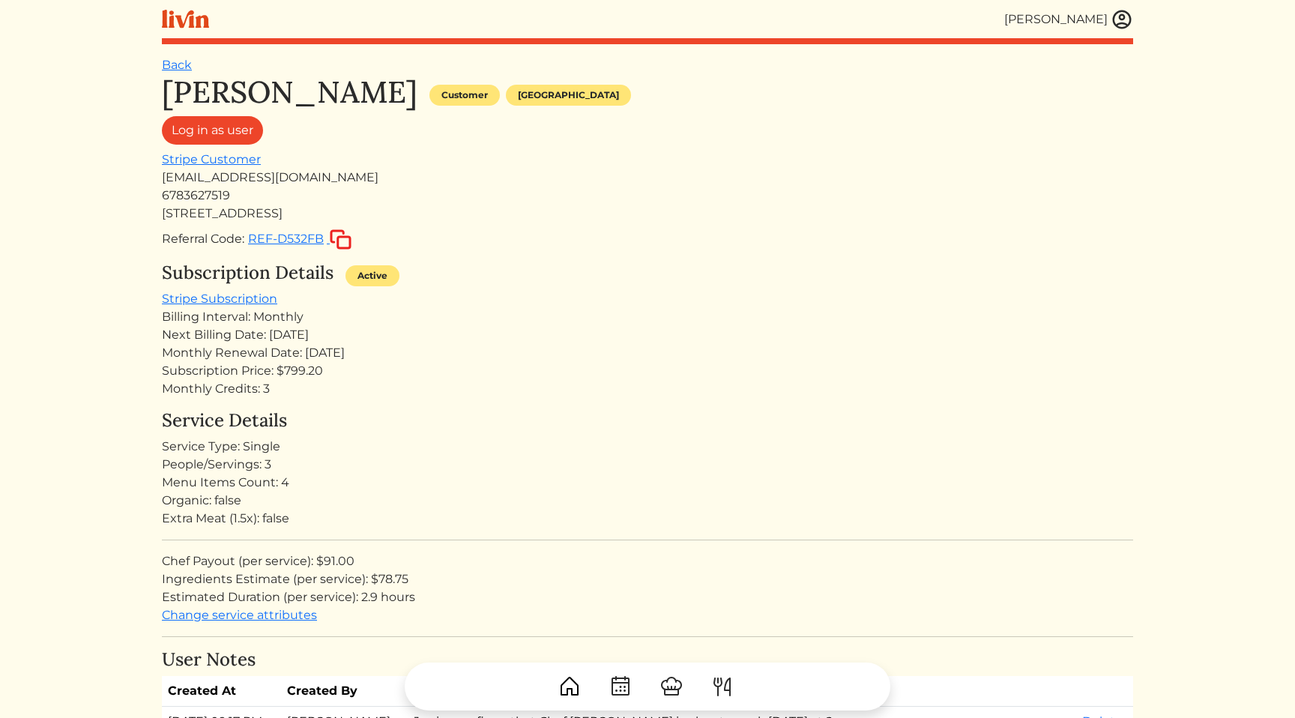
click at [526, 537] on div "Service Details Service Type: Single People/Servings: 3 Menu Items Count: 4 Org…" at bounding box center [648, 517] width 972 height 214
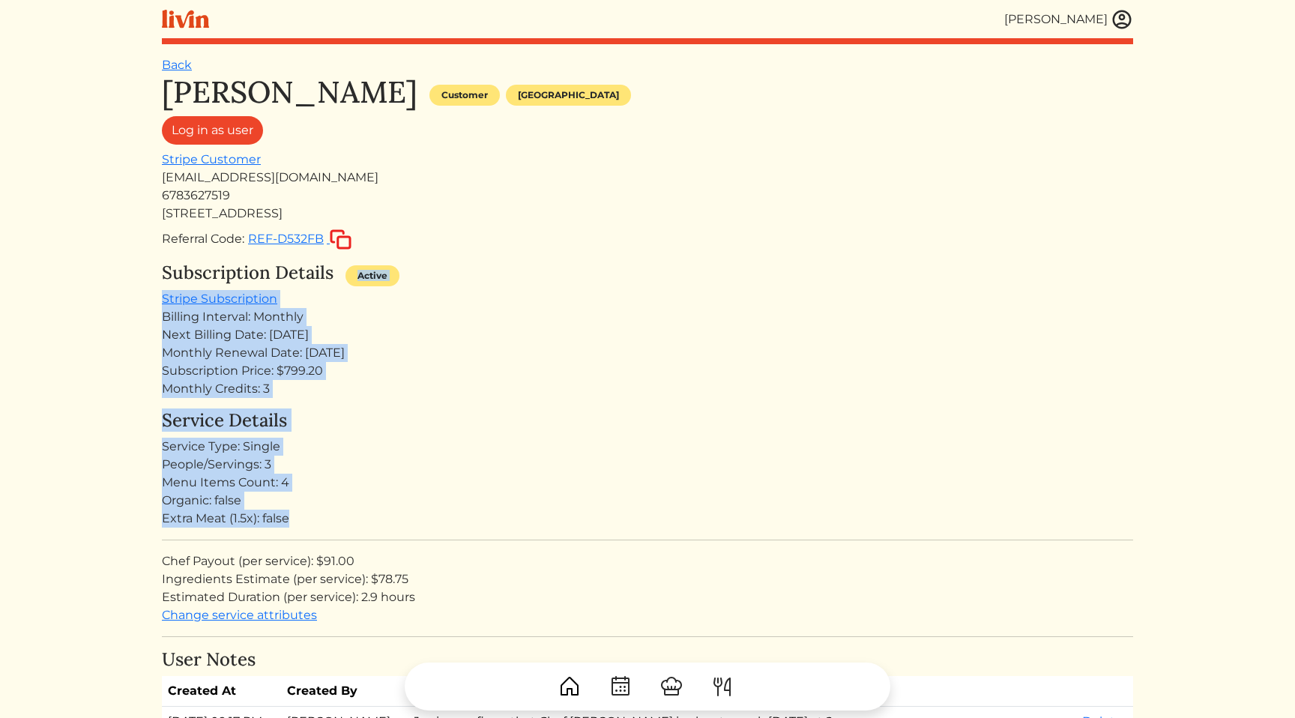
drag, startPoint x: 526, startPoint y: 537, endPoint x: 550, endPoint y: 269, distance: 268.7
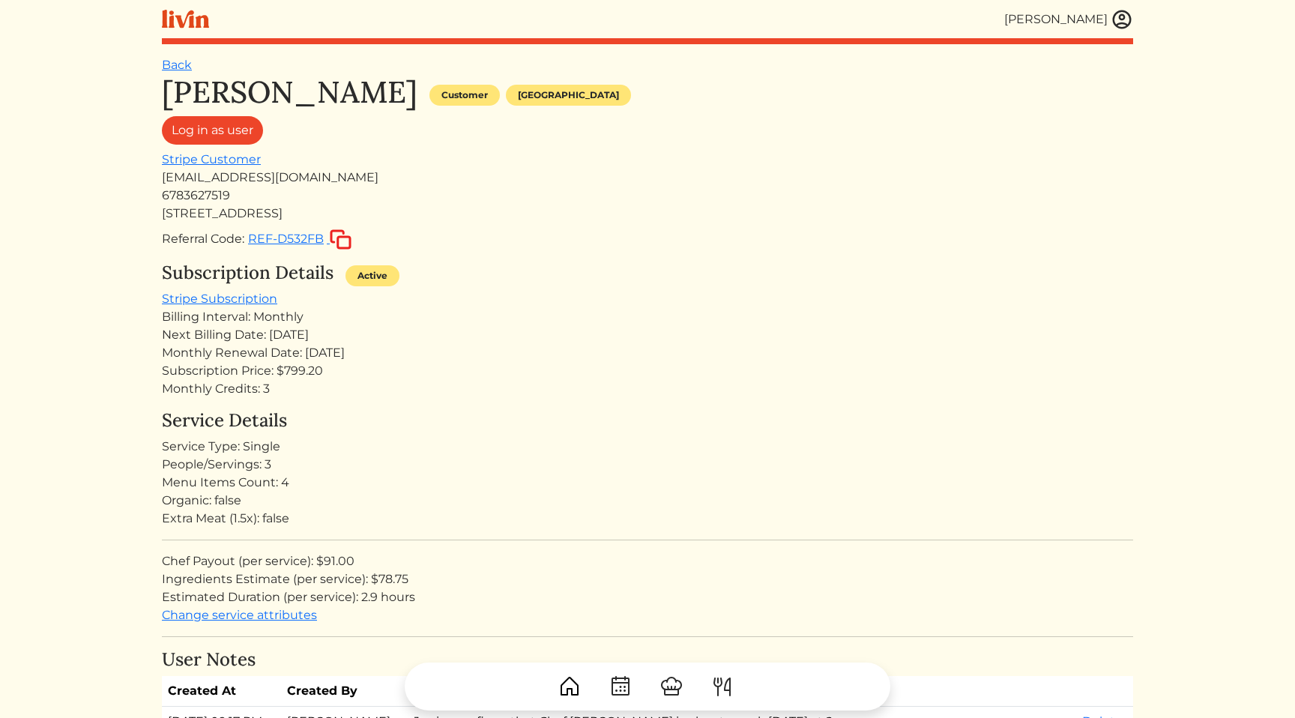
click at [511, 278] on div "Subscription Details Active" at bounding box center [648, 276] width 972 height 28
click at [549, 289] on div "Subscription Details Active Stripe Subscription Billing Interval: Monthly Next …" at bounding box center [648, 330] width 972 height 136
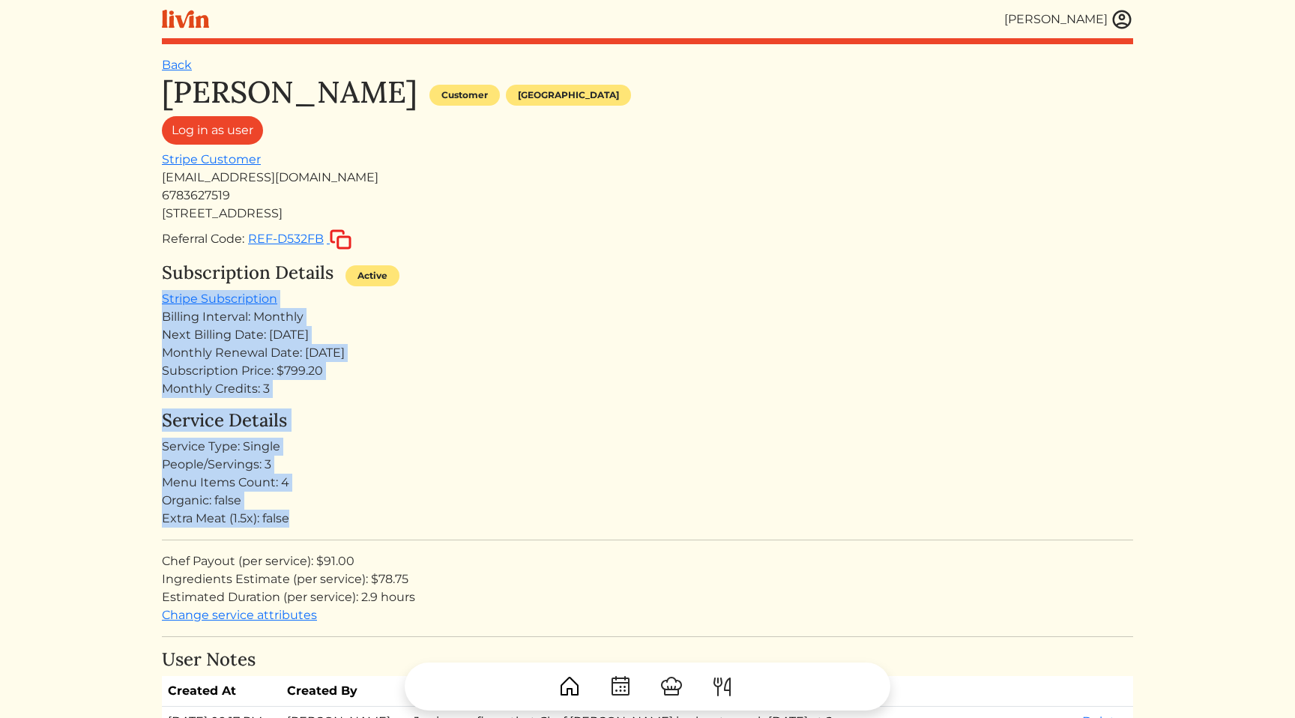
drag, startPoint x: 549, startPoint y: 289, endPoint x: 584, endPoint y: 523, distance: 235.8
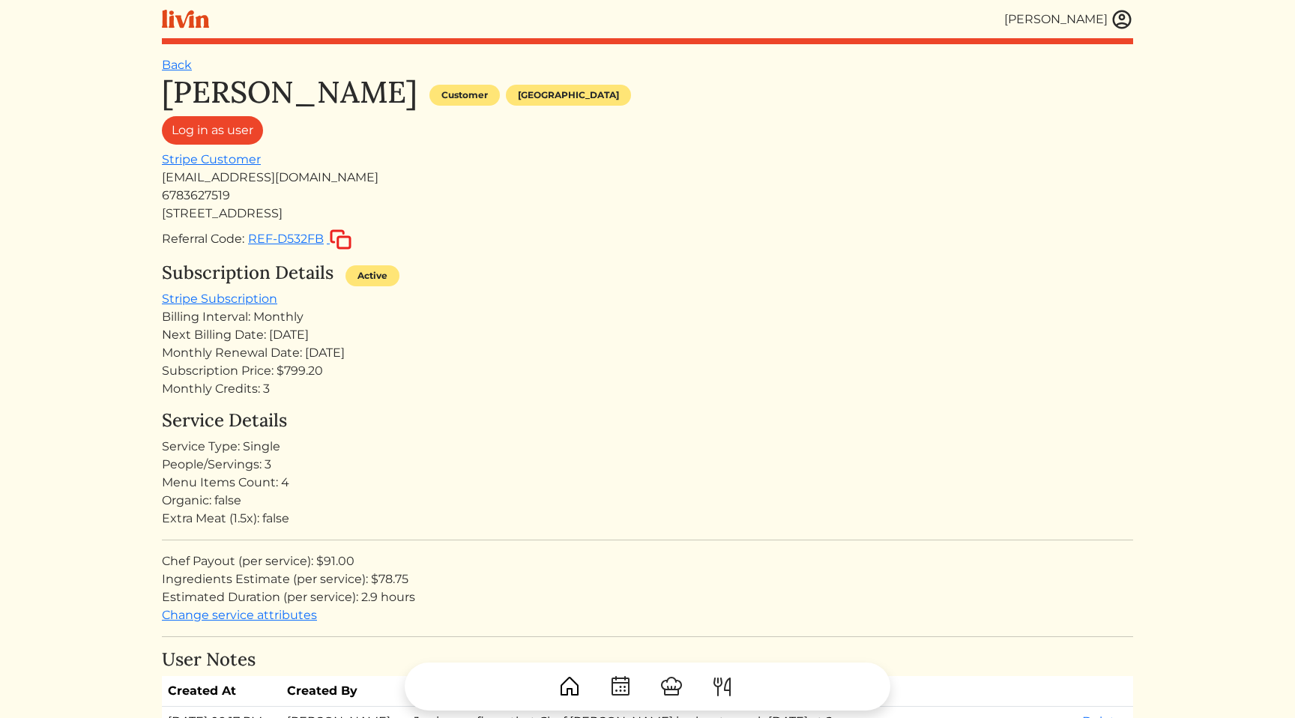
click at [580, 528] on div "Service Details Service Type: Single People/Servings: 3 Menu Items Count: 4 Org…" at bounding box center [648, 517] width 972 height 214
click at [722, 463] on div "People/Servings: 3" at bounding box center [648, 465] width 972 height 18
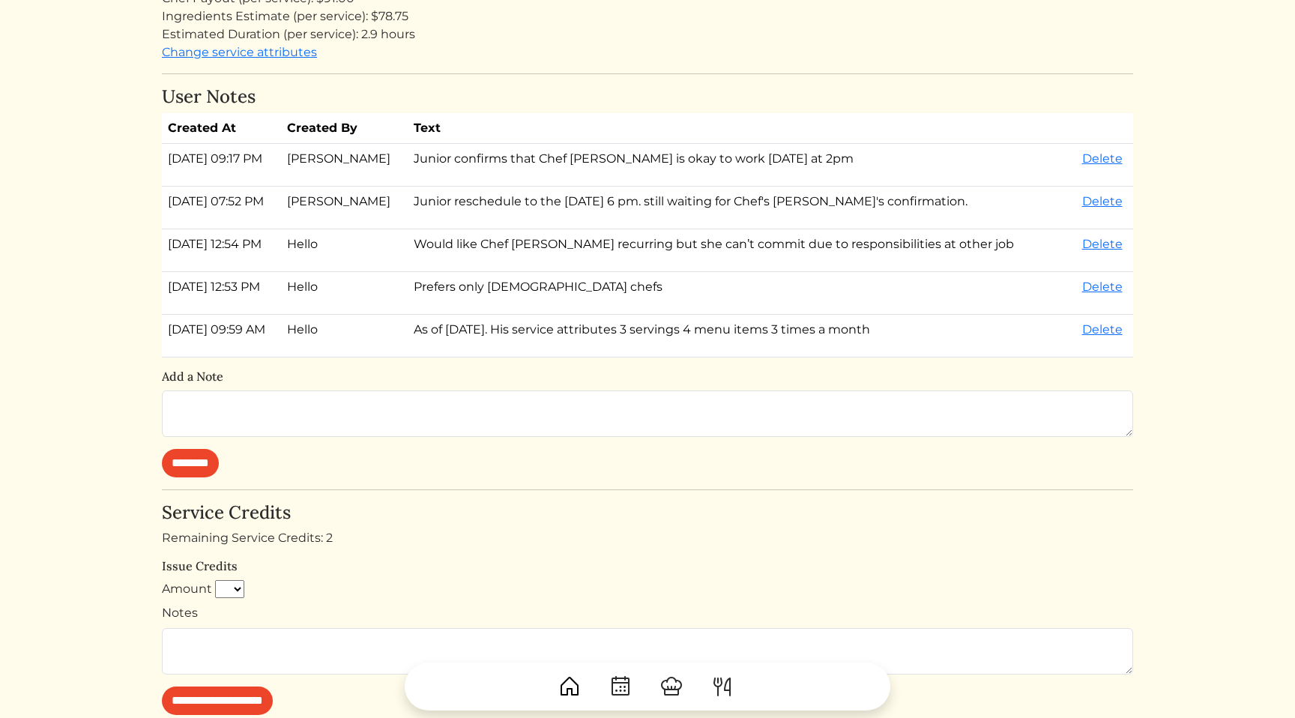
scroll to position [562, 0]
click at [257, 388] on div "User Notes Created At Created By Text [DATE] 09:17 PM [PERSON_NAME] Junior conf…" at bounding box center [648, 282] width 972 height 391
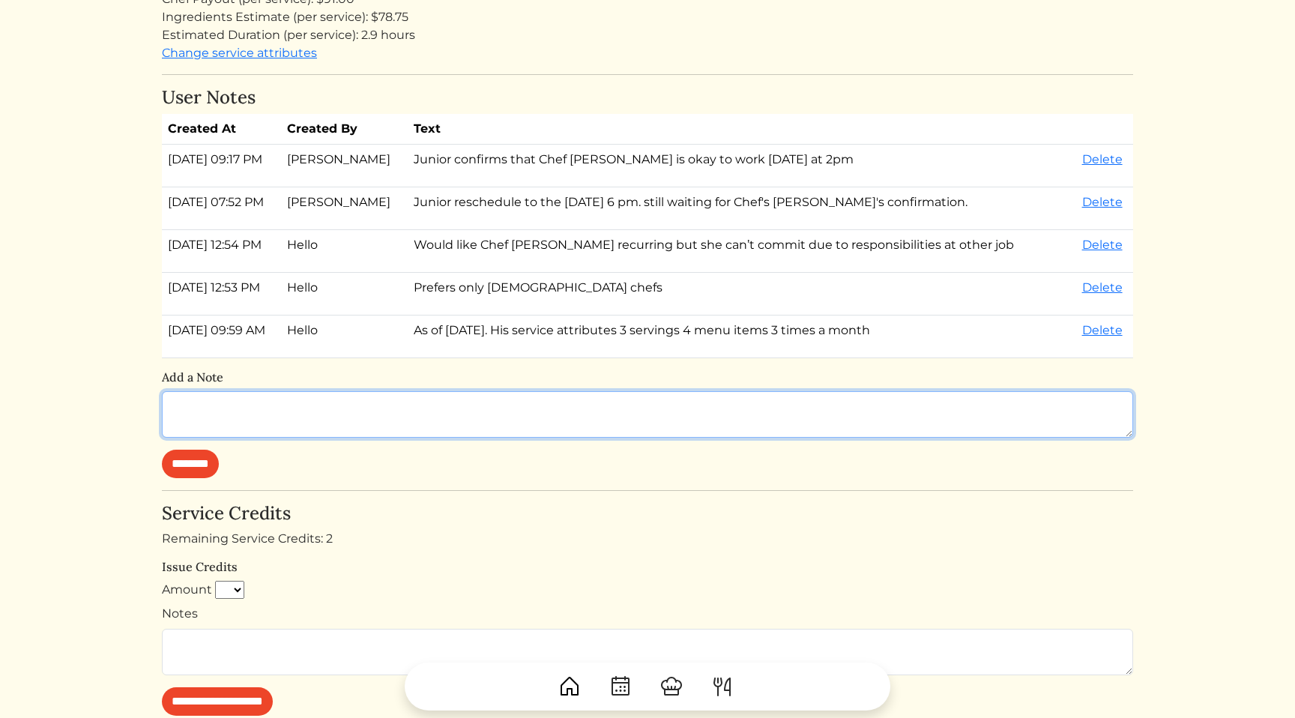
click at [251, 402] on textarea at bounding box center [648, 414] width 972 height 46
type textarea "**********"
click at [642, 417] on textarea "**********" at bounding box center [648, 414] width 972 height 46
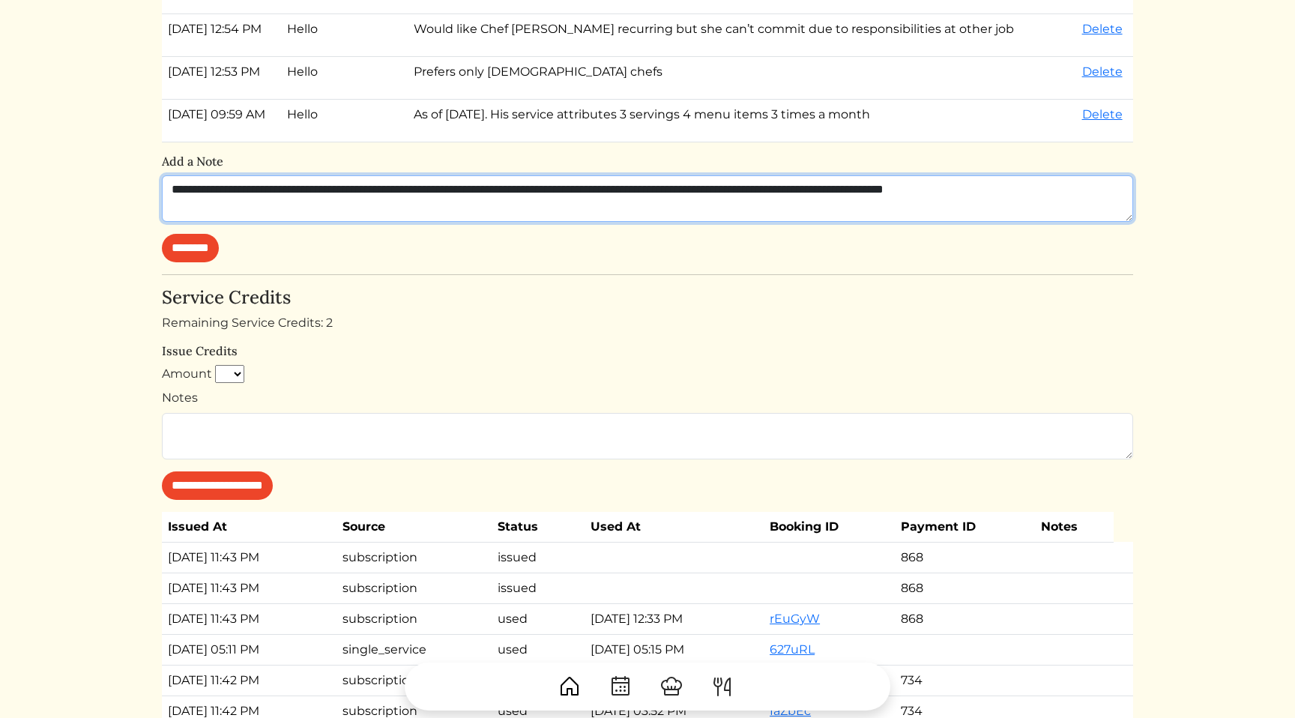
scroll to position [782, 0]
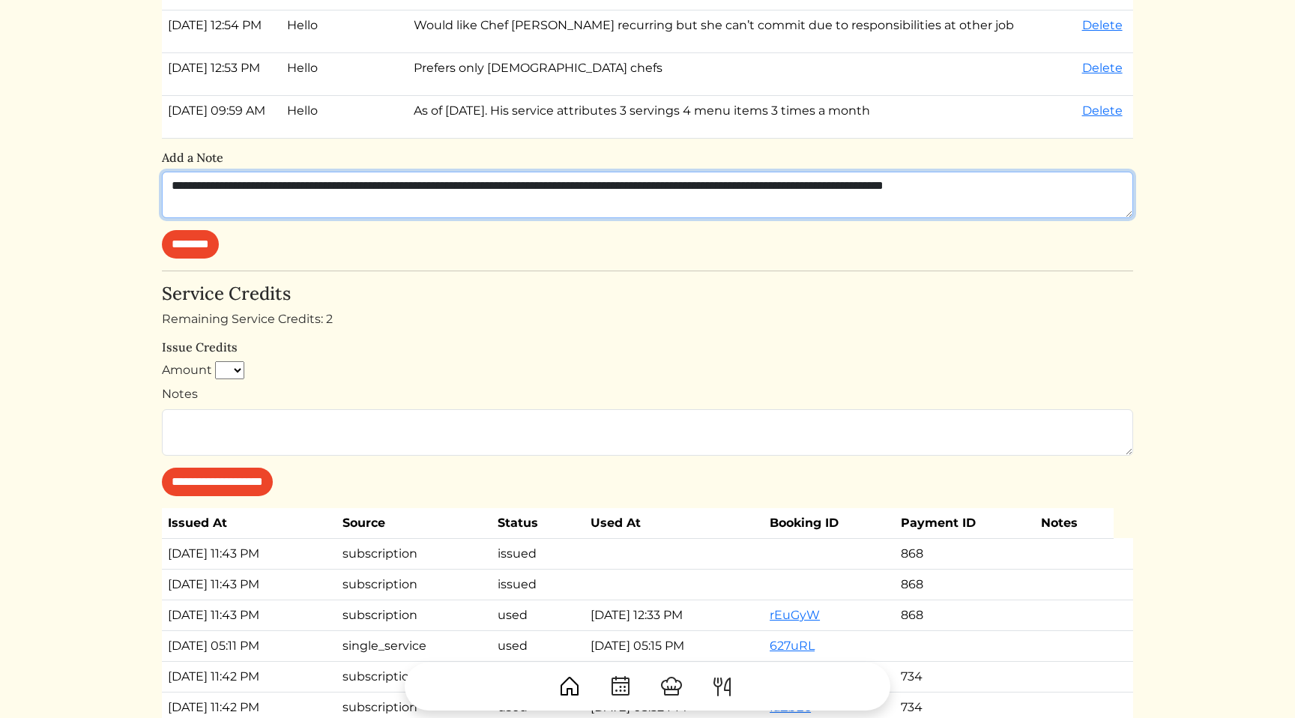
click at [292, 196] on textarea "**********" at bounding box center [648, 195] width 972 height 46
drag, startPoint x: 1133, startPoint y: 214, endPoint x: 1127, endPoint y: 265, distance: 50.6
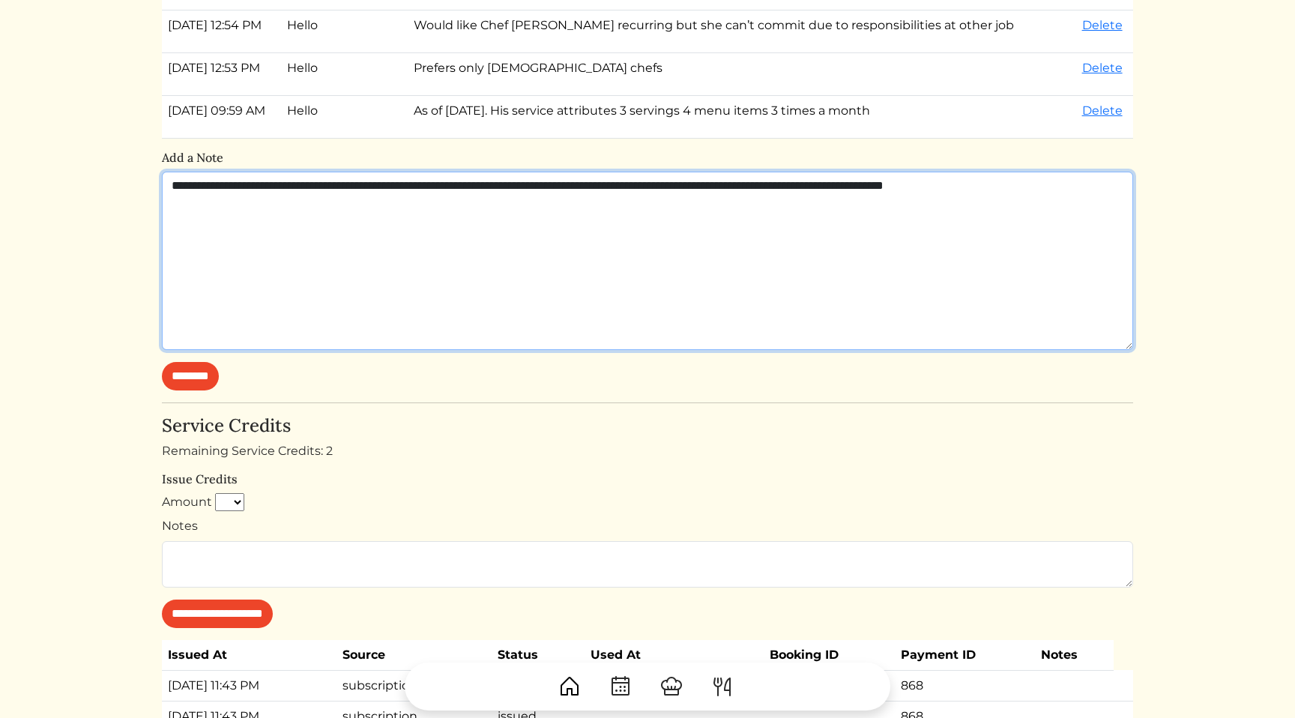
drag, startPoint x: 1130, startPoint y: 212, endPoint x: 1125, endPoint y: 345, distance: 132.8
click at [1125, 345] on textarea "**********" at bounding box center [648, 261] width 972 height 178
click at [885, 256] on textarea "**********" at bounding box center [648, 261] width 972 height 178
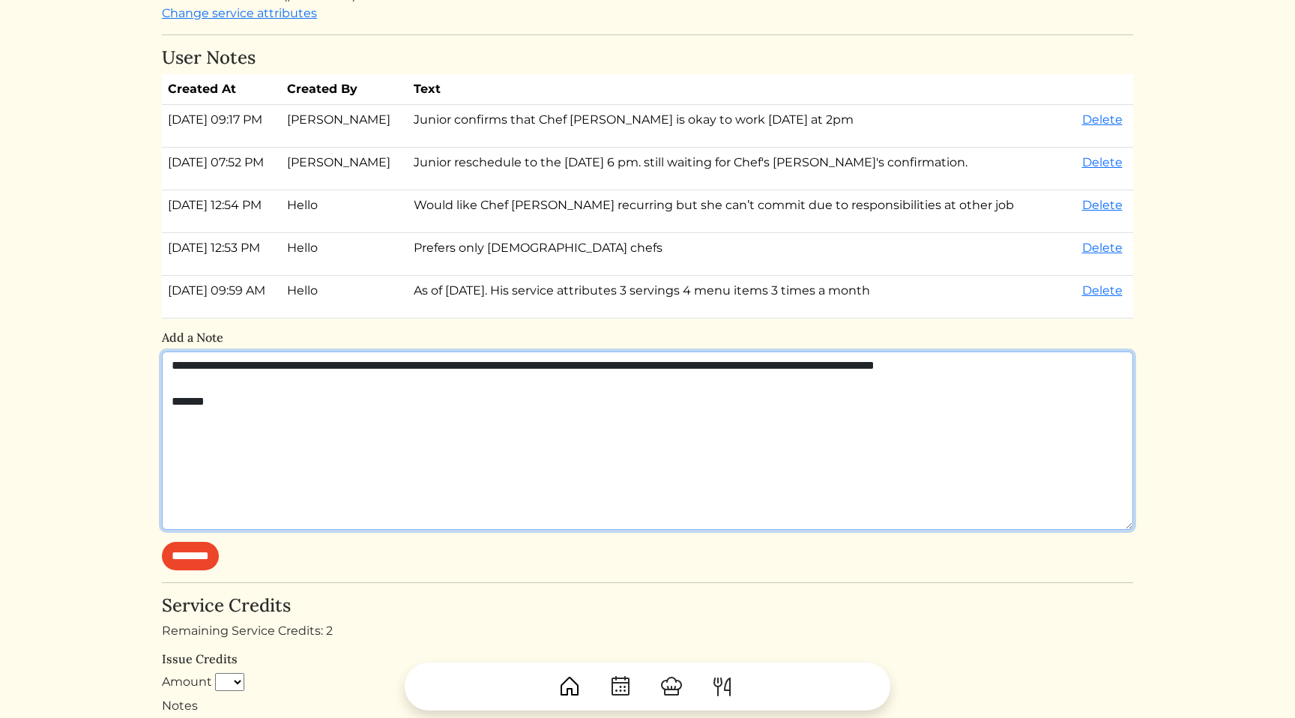
scroll to position [600, 0]
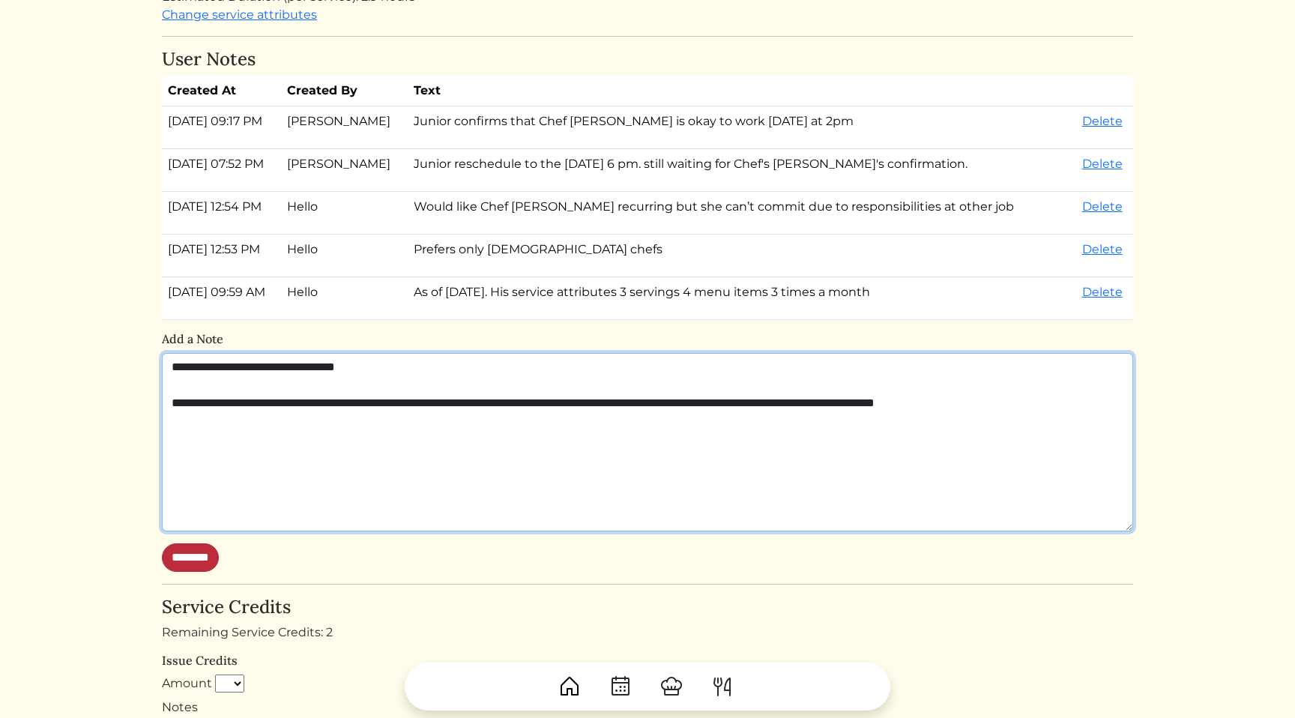
type textarea "**********"
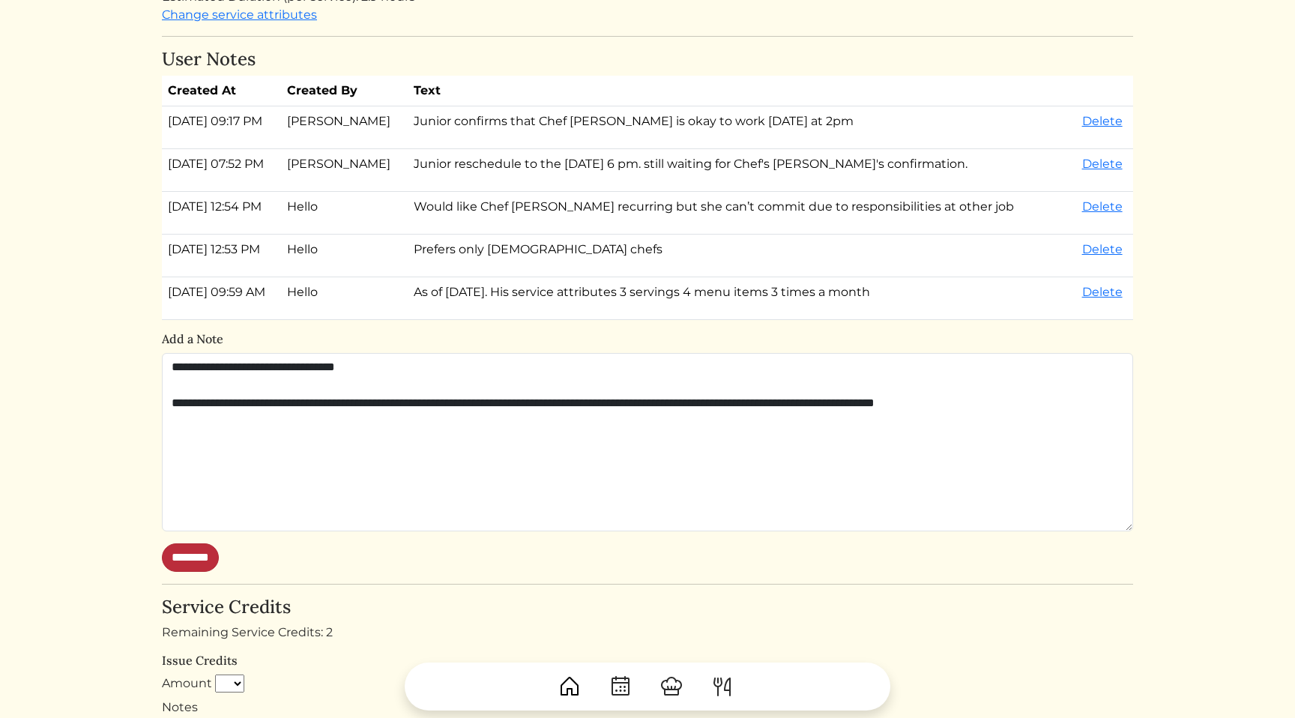
click at [202, 560] on input "********" at bounding box center [190, 558] width 57 height 28
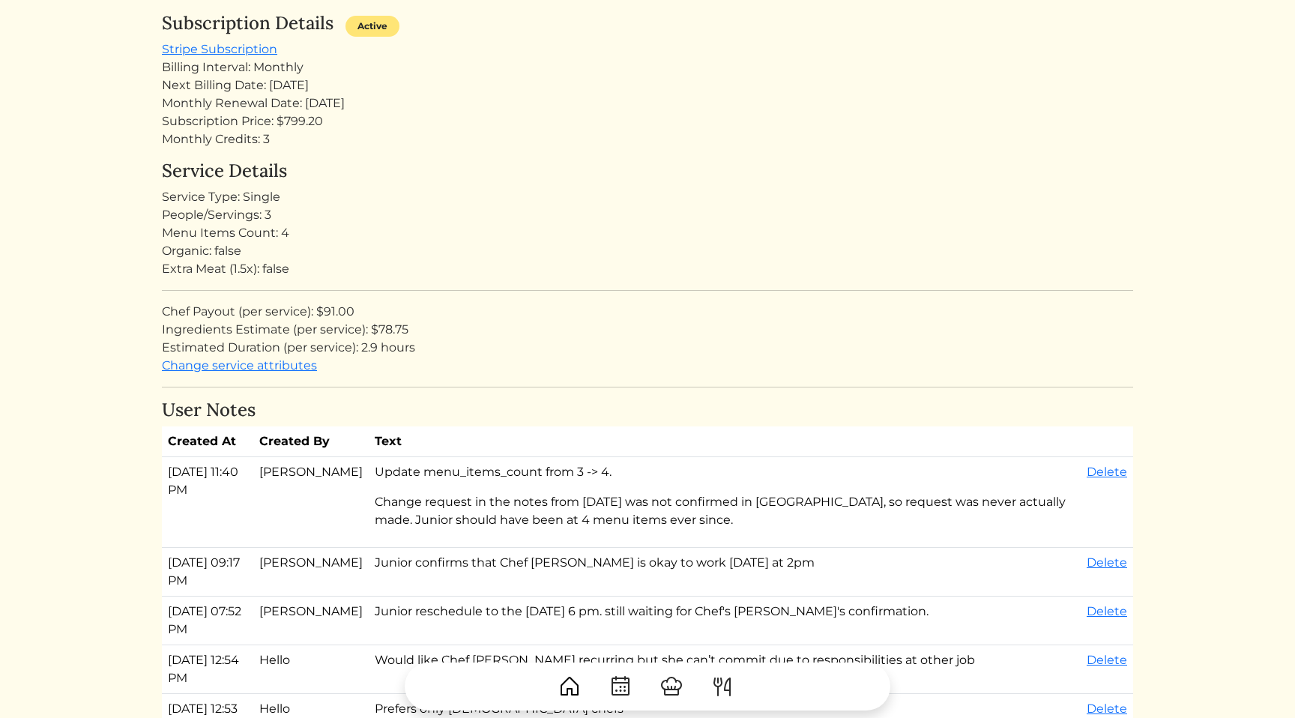
scroll to position [461, 0]
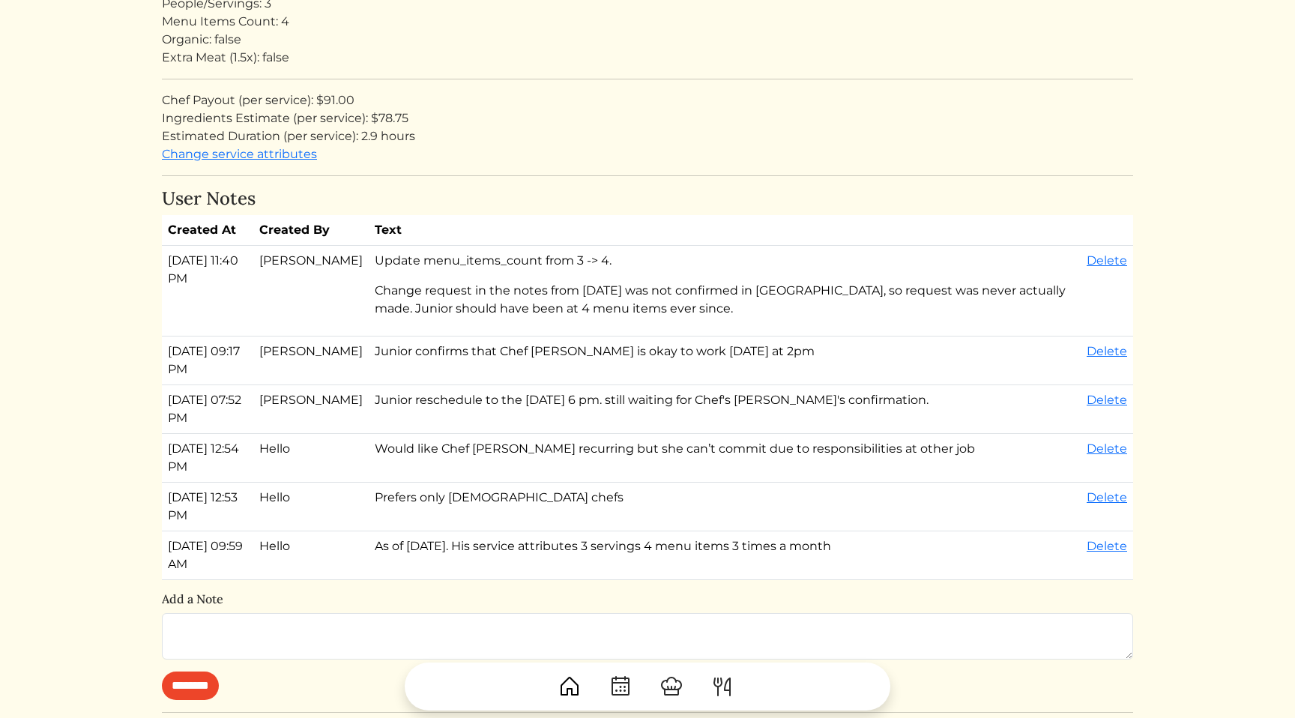
click at [229, 282] on td "[DATE] 11:40 PM" at bounding box center [207, 291] width 91 height 91
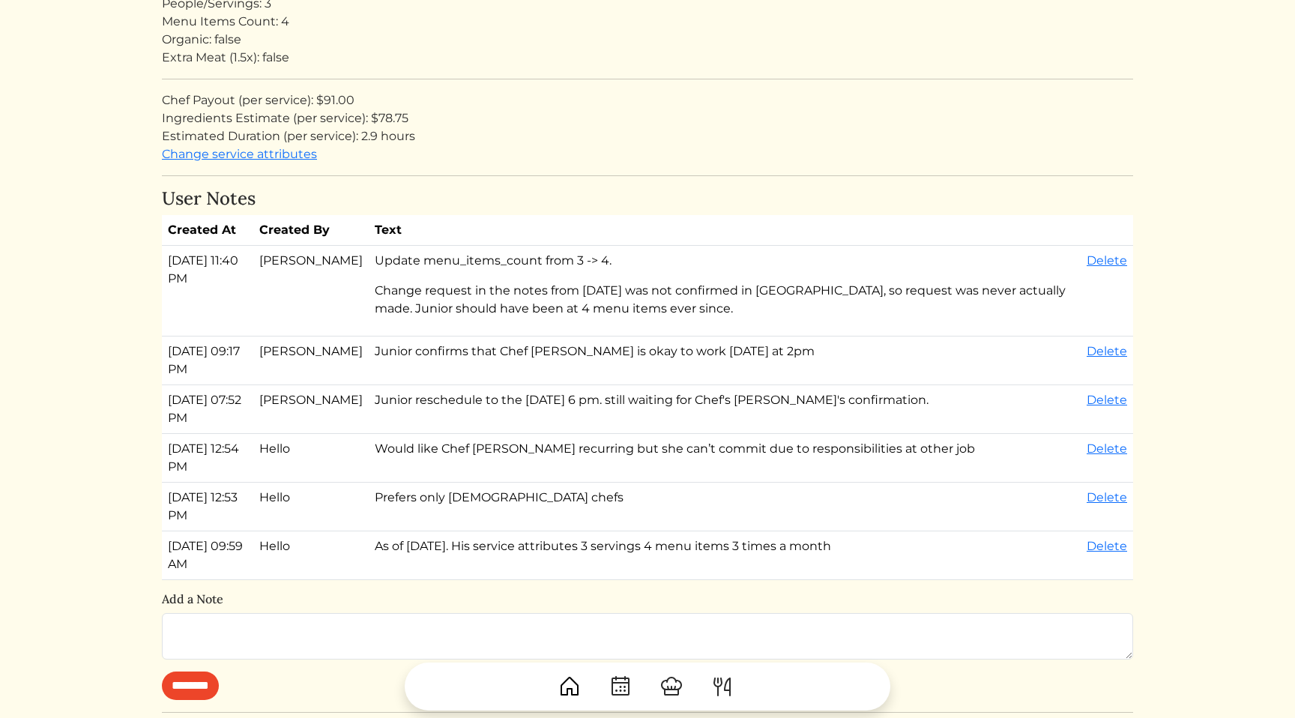
click at [460, 309] on p "Change request in the notes from [DATE] was not confirmed in [GEOGRAPHIC_DATA],…" at bounding box center [725, 300] width 700 height 36
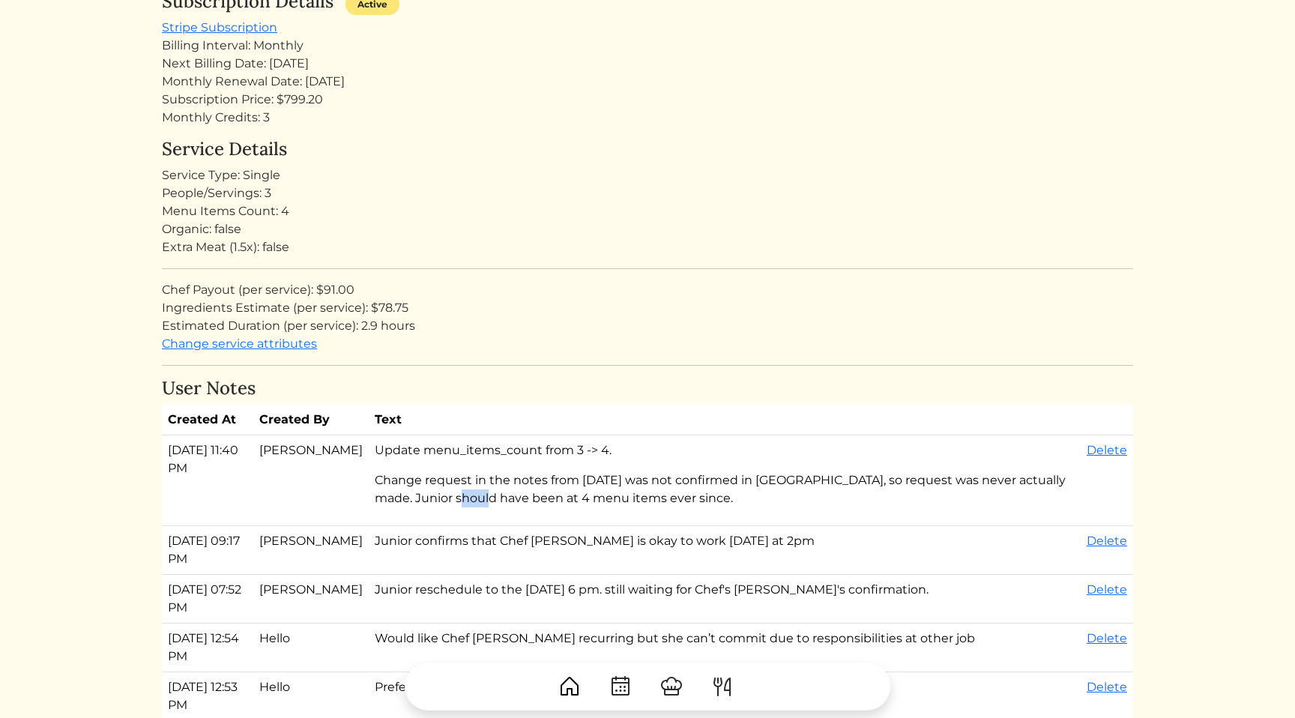
scroll to position [271, 0]
click at [460, 309] on div "Ingredients Estimate (per service): $78.75" at bounding box center [648, 309] width 972 height 18
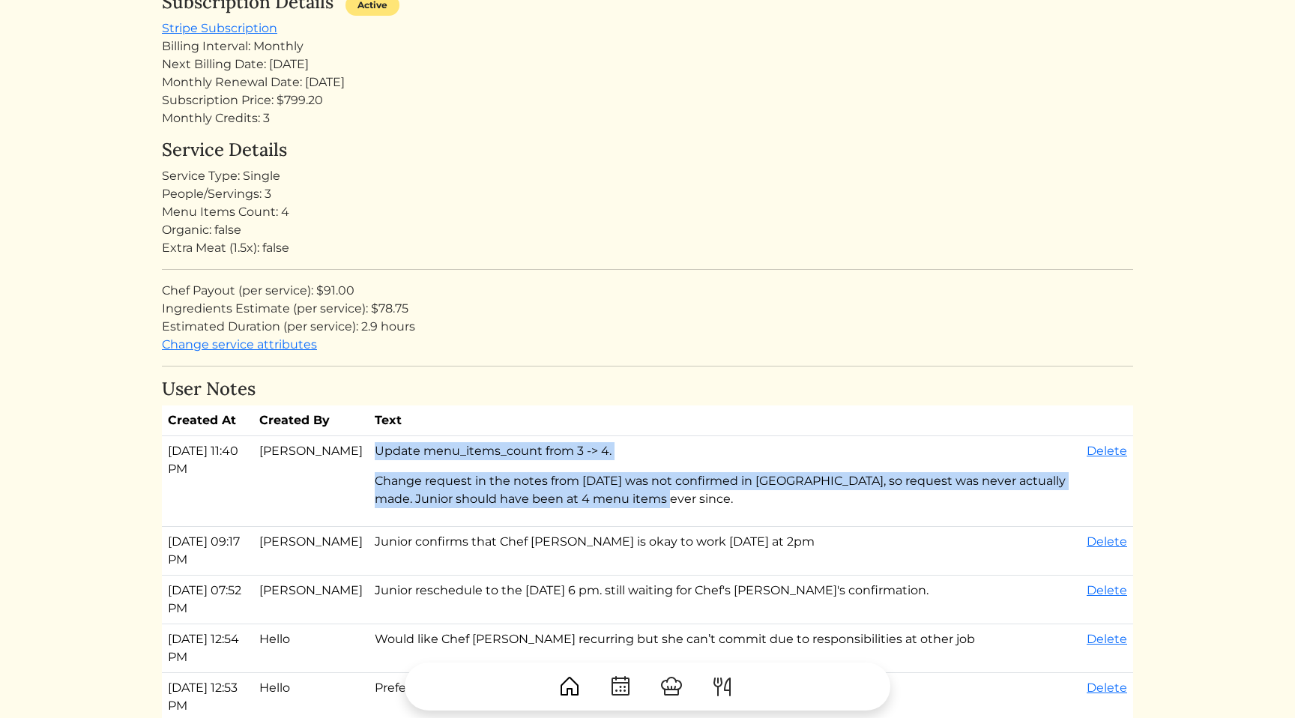
copy td "Update menu_items_count from 3 -> 4. Change request in the notes from [DATE] wa…"
drag, startPoint x: 648, startPoint y: 493, endPoint x: 373, endPoint y: 455, distance: 277.0
click at [373, 455] on td "Update menu_items_count from 3 -> 4. Change request in the notes from [DATE] wa…" at bounding box center [725, 481] width 712 height 91
click at [1113, 457] on link "Delete" at bounding box center [1107, 451] width 40 height 14
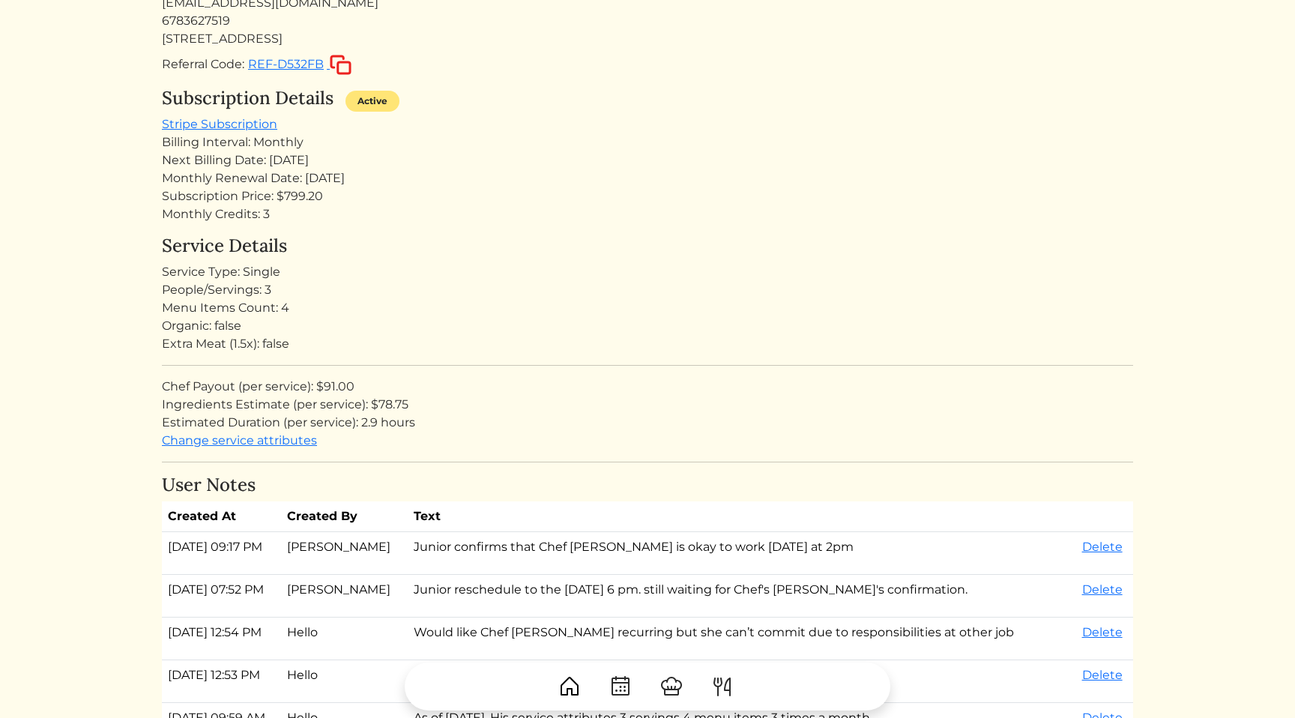
scroll to position [716, 0]
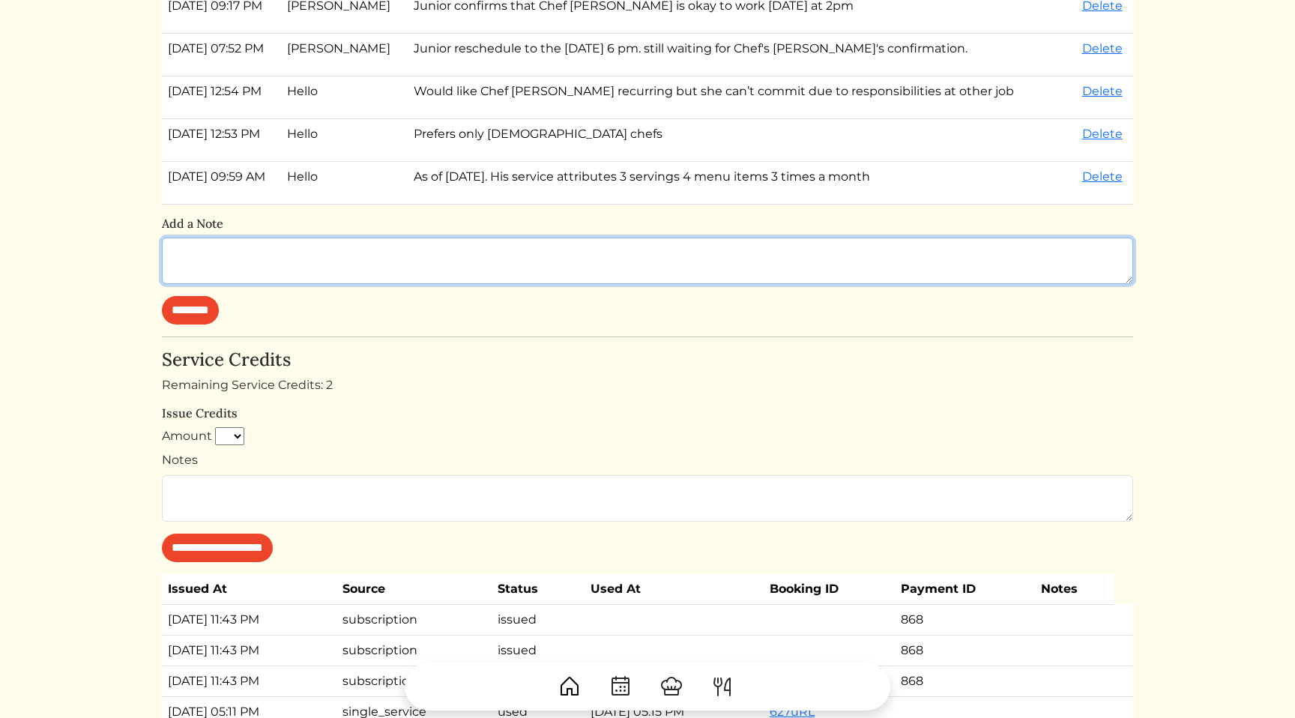
click at [343, 253] on textarea at bounding box center [648, 261] width 972 height 46
paste textarea "**********"
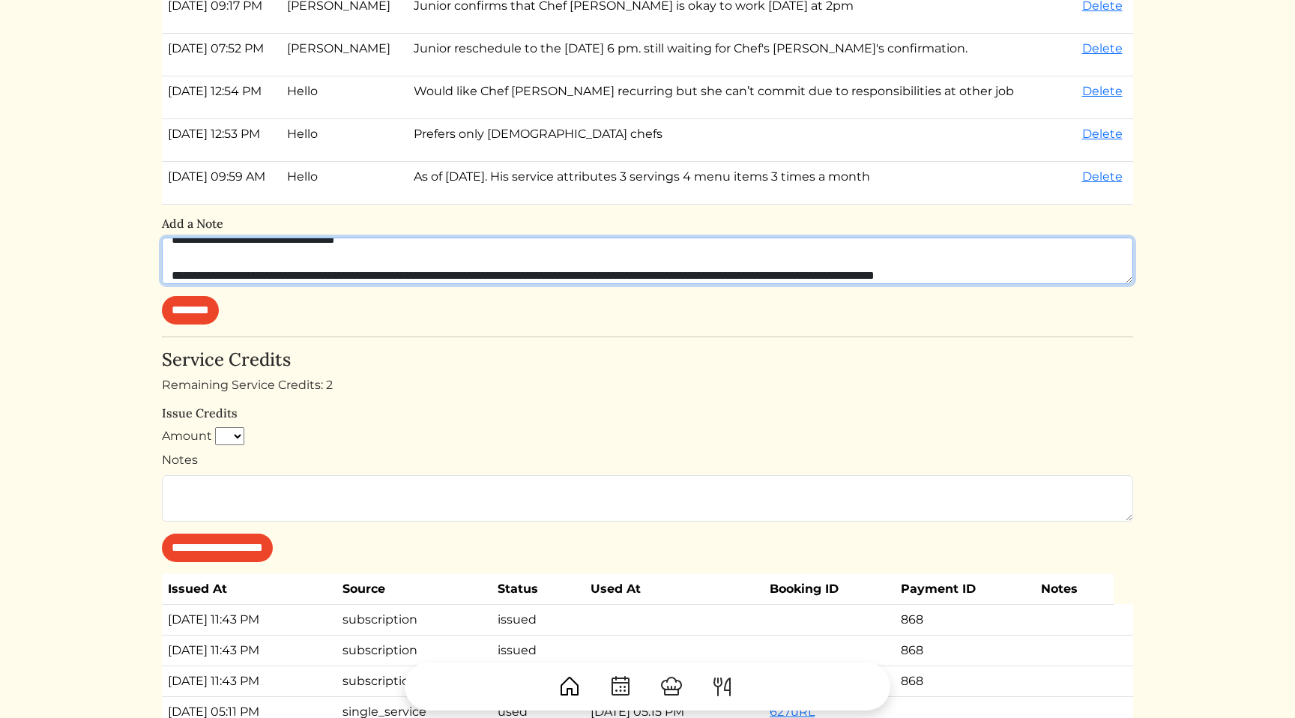
scroll to position [0, 0]
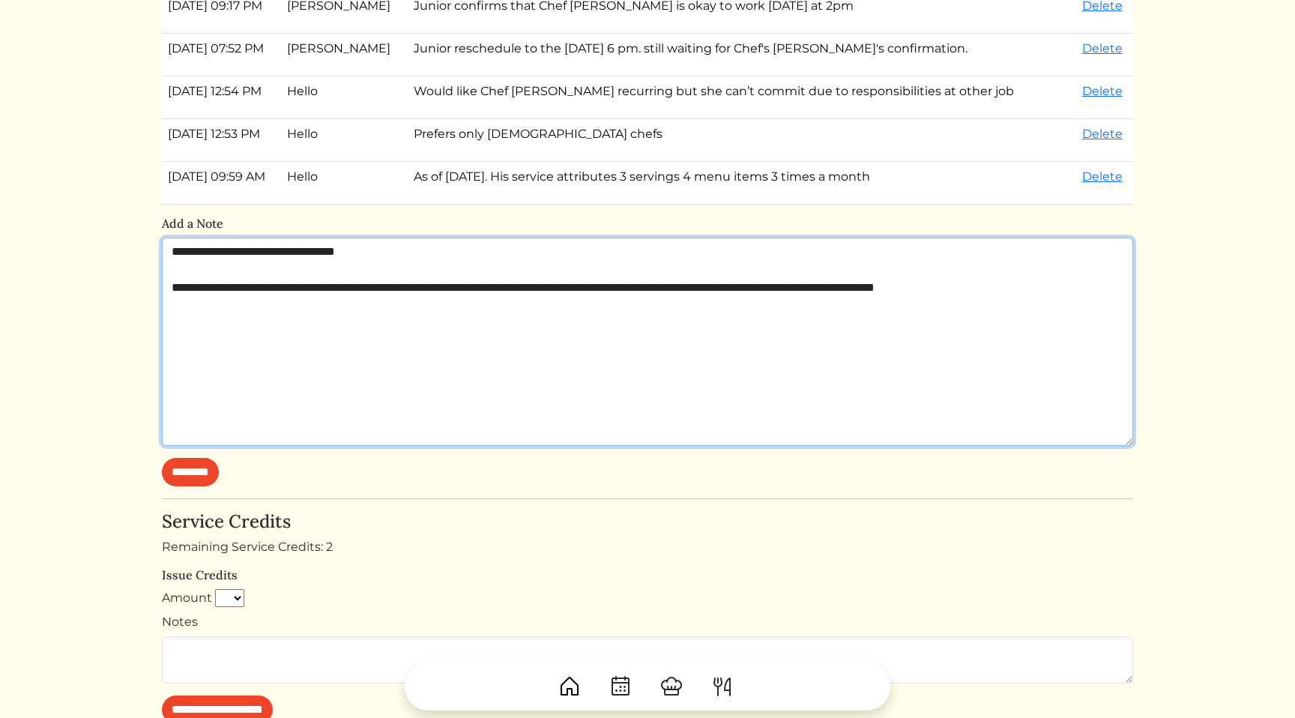
drag, startPoint x: 1131, startPoint y: 280, endPoint x: 1118, endPoint y: 442, distance: 162.5
click at [1118, 442] on textarea "**********" at bounding box center [648, 342] width 972 height 208
click at [849, 331] on textarea "**********" at bounding box center [648, 342] width 972 height 208
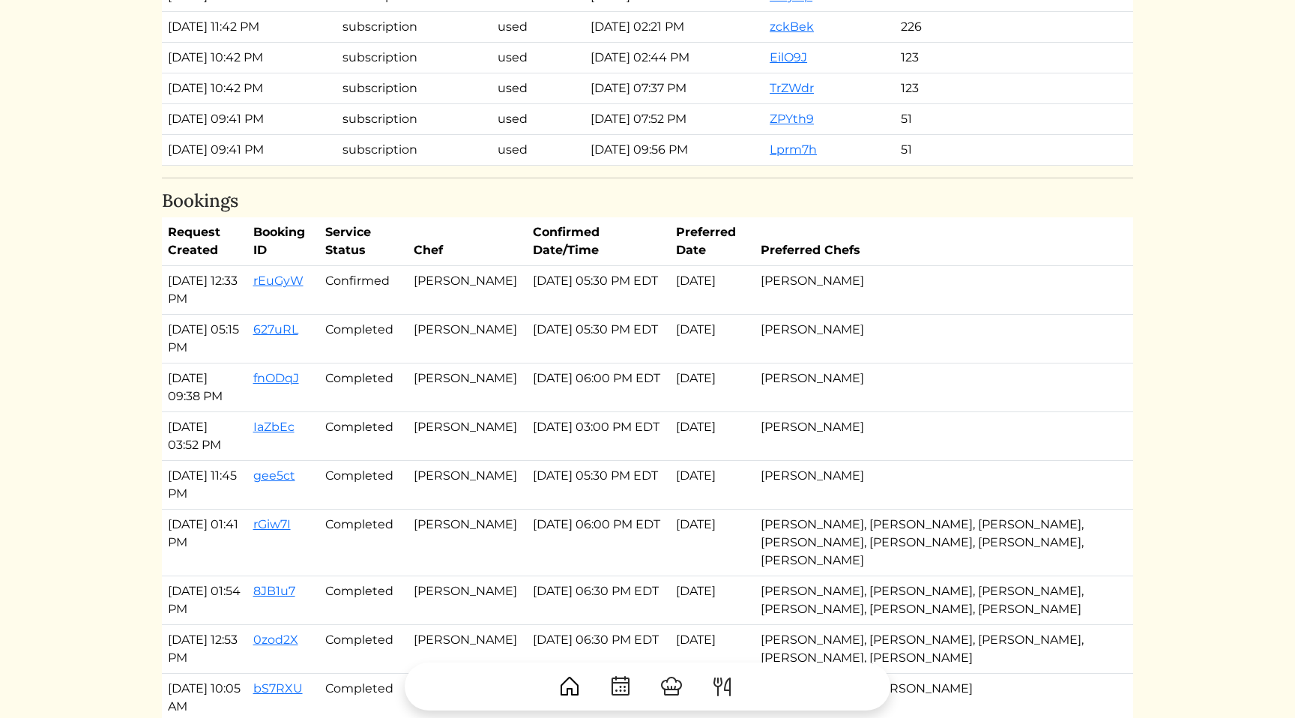
scroll to position [2190, 0]
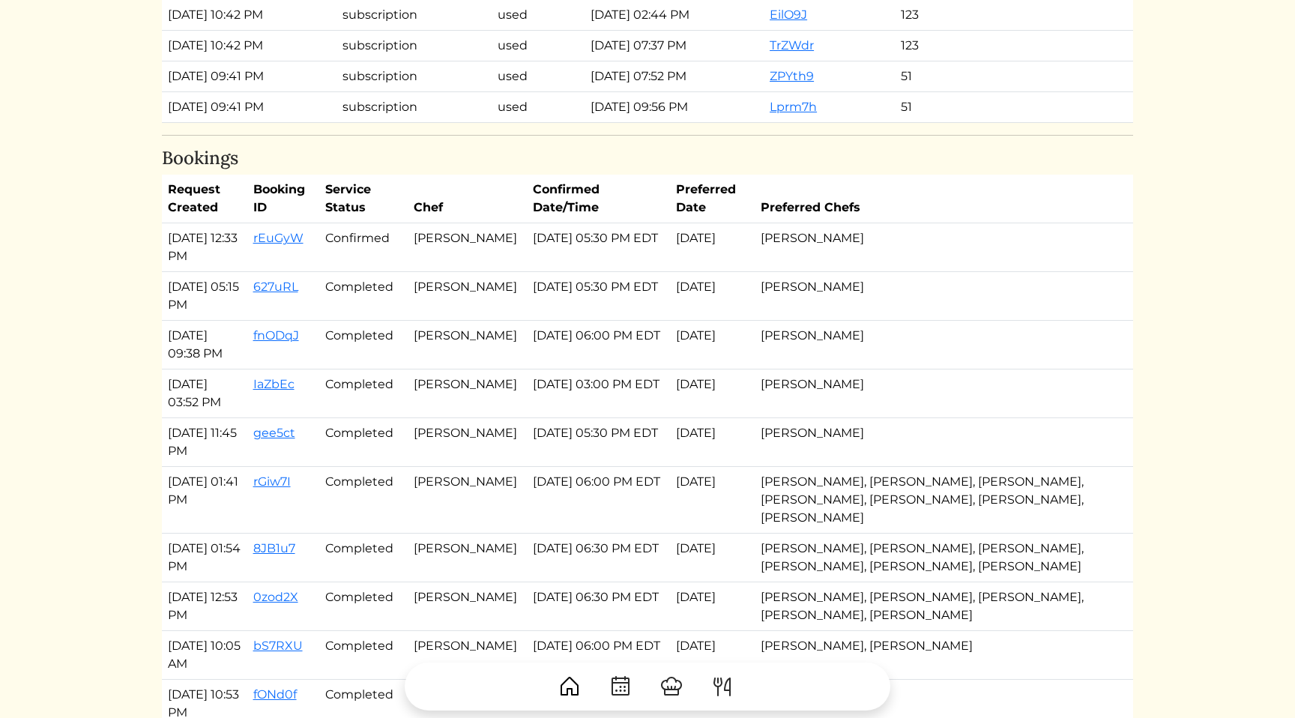
click at [299, 246] on td "rEuGyW" at bounding box center [283, 247] width 72 height 49
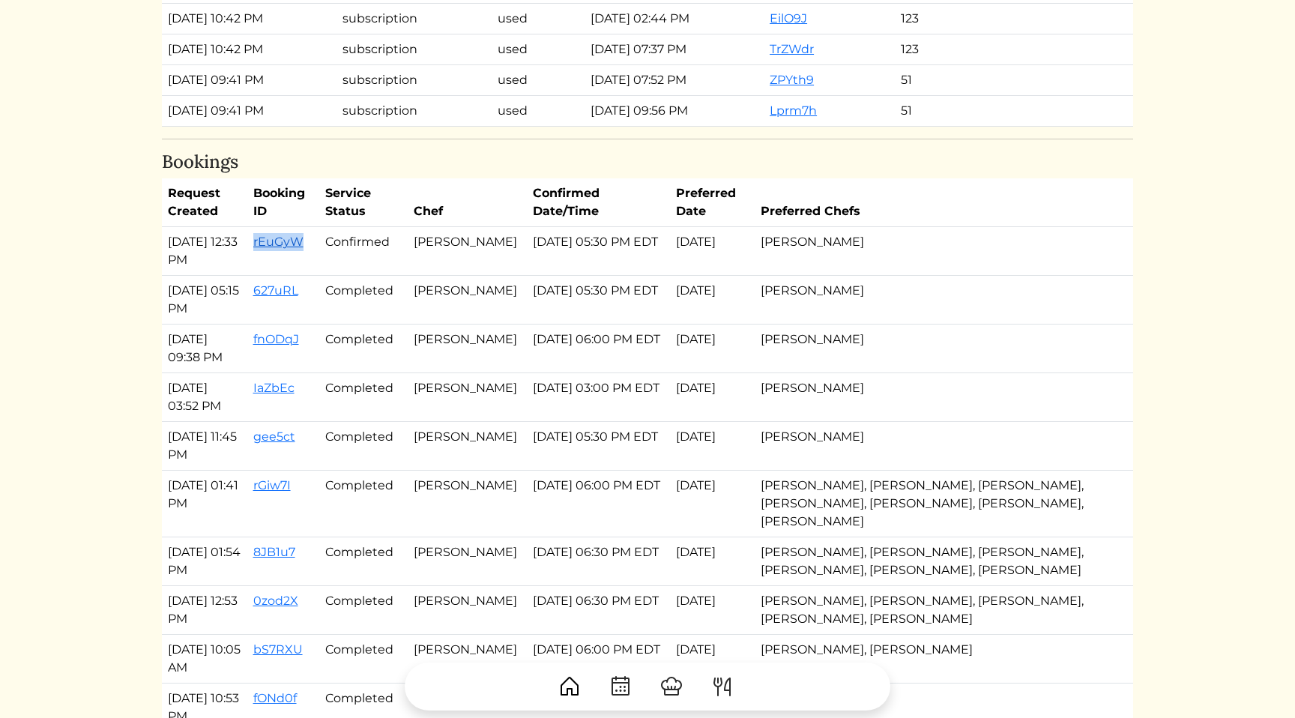
copy link "rEuGyW"
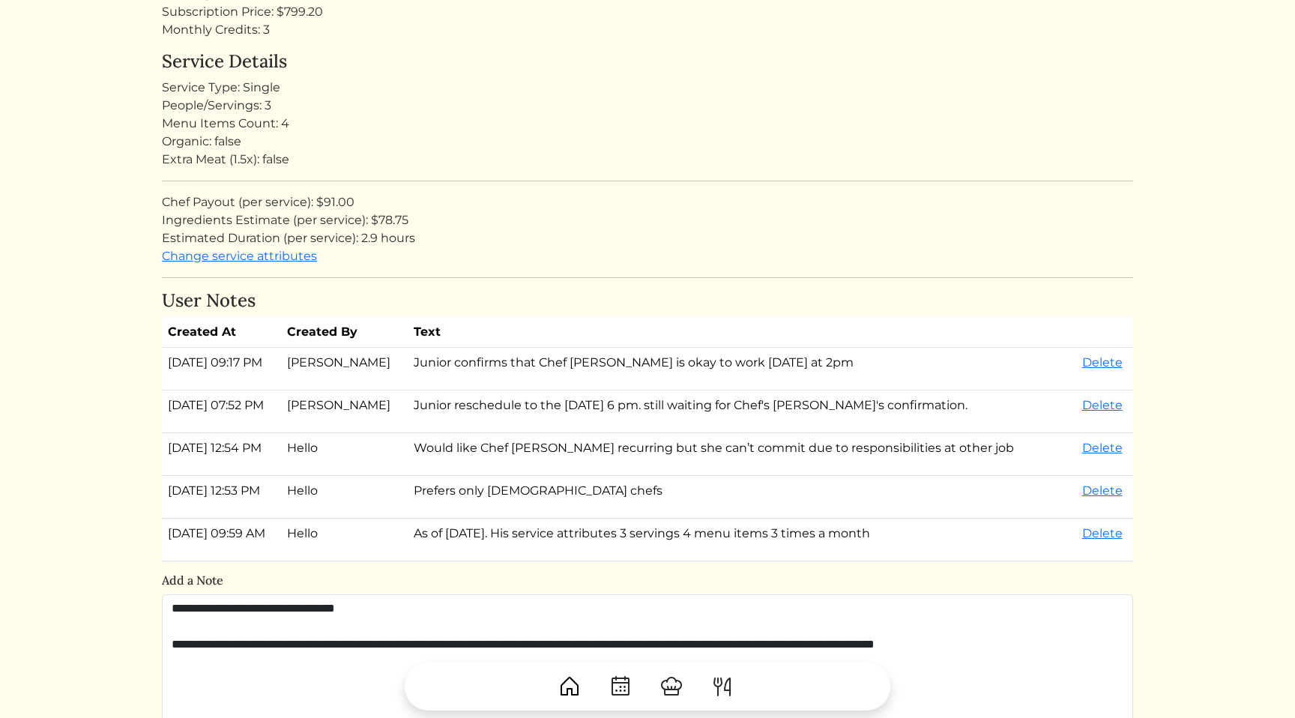
scroll to position [831, 0]
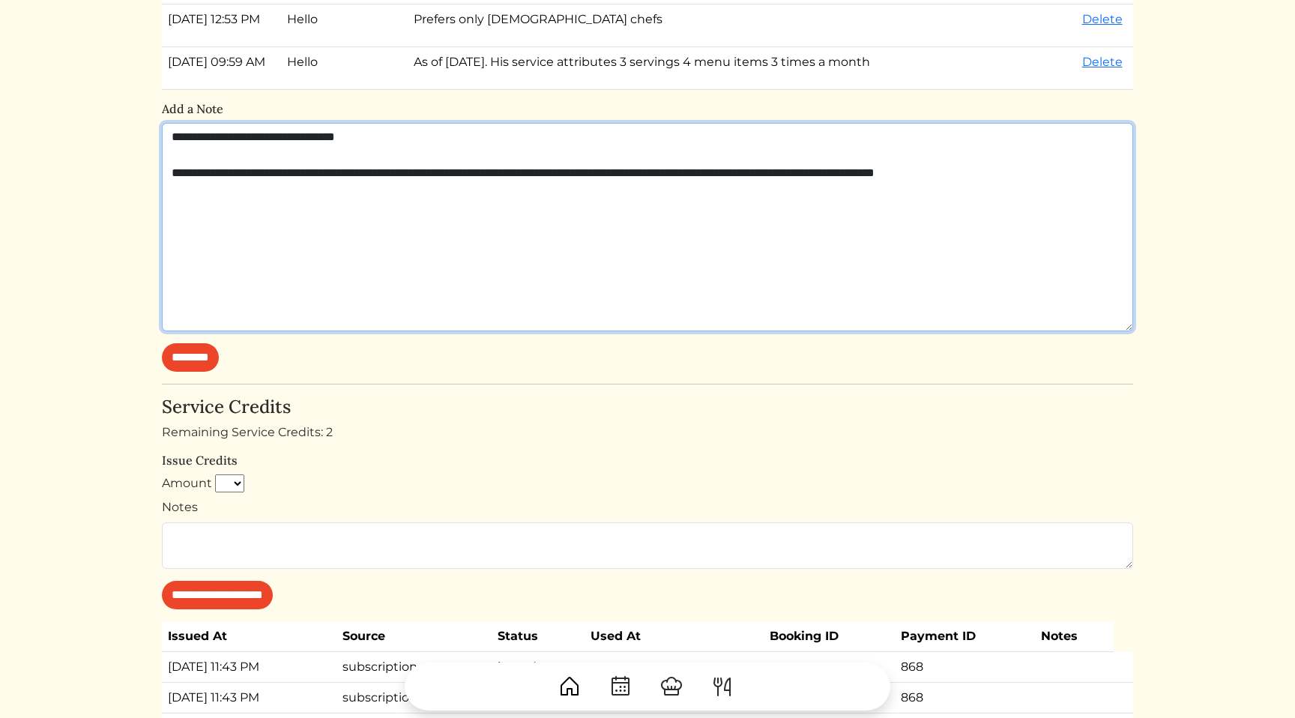
click at [462, 141] on textarea "**********" at bounding box center [648, 227] width 972 height 208
paste textarea "******"
type textarea "**********"
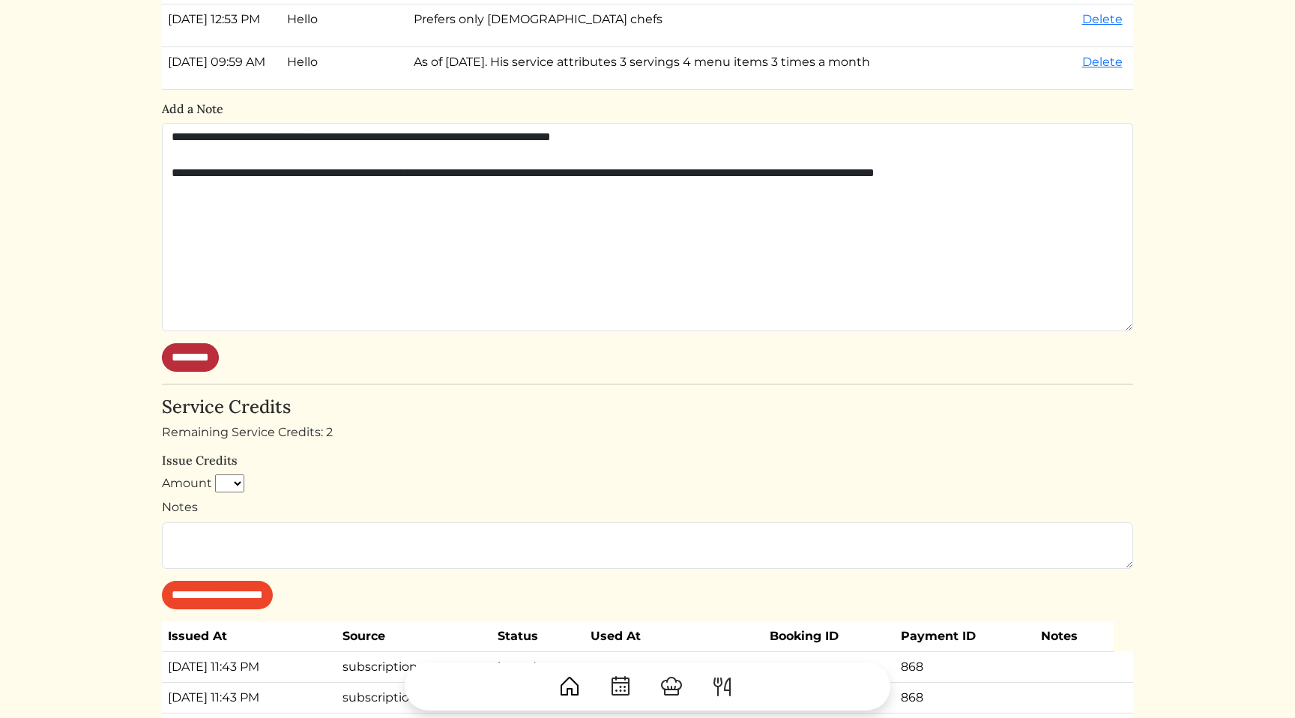
click at [214, 361] on input "********" at bounding box center [190, 357] width 57 height 28
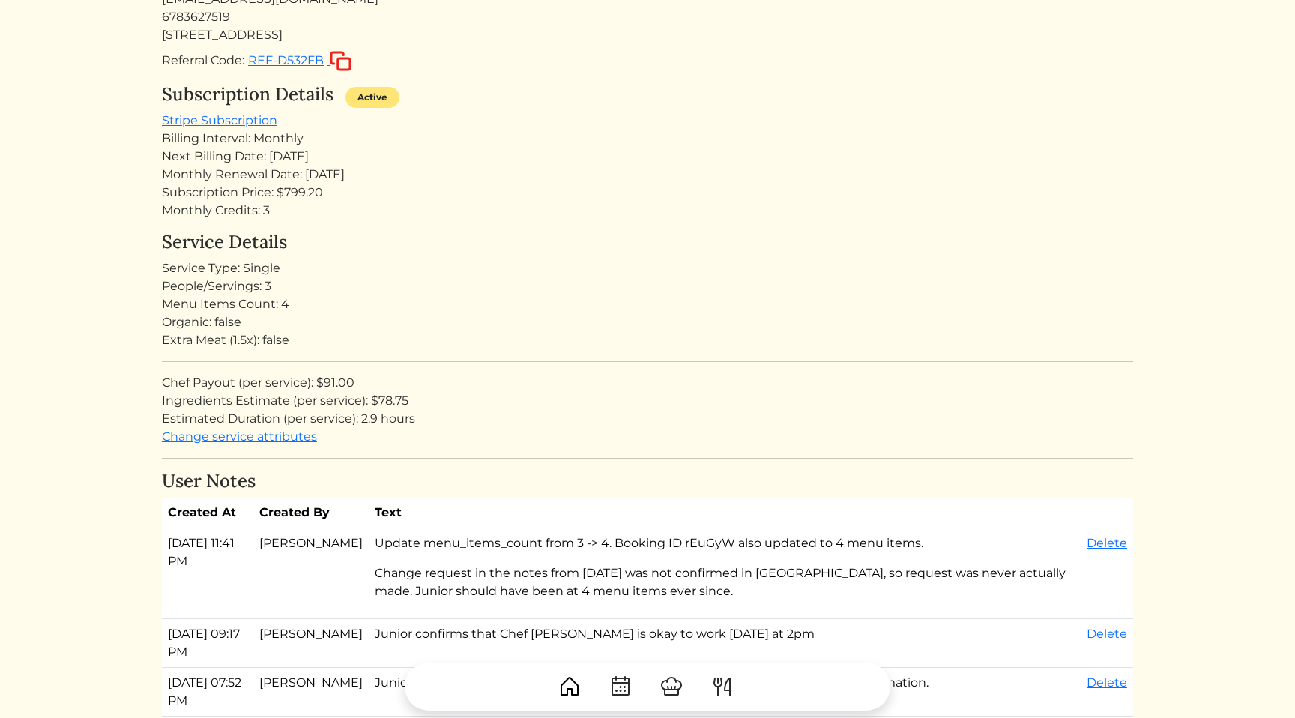
scroll to position [388, 0]
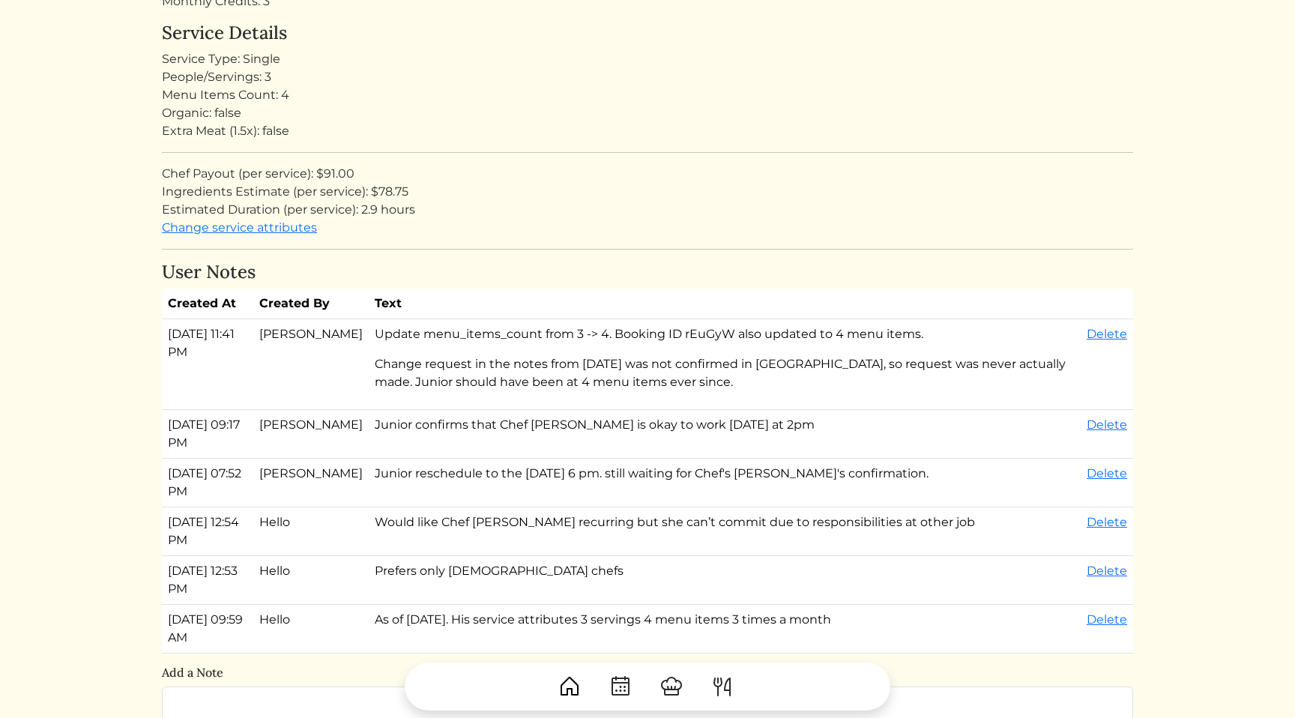
click at [586, 463] on td "Junior reschedule to the [DATE] 6 pm. still waiting for Chef's [PERSON_NAME]'s …" at bounding box center [725, 483] width 712 height 49
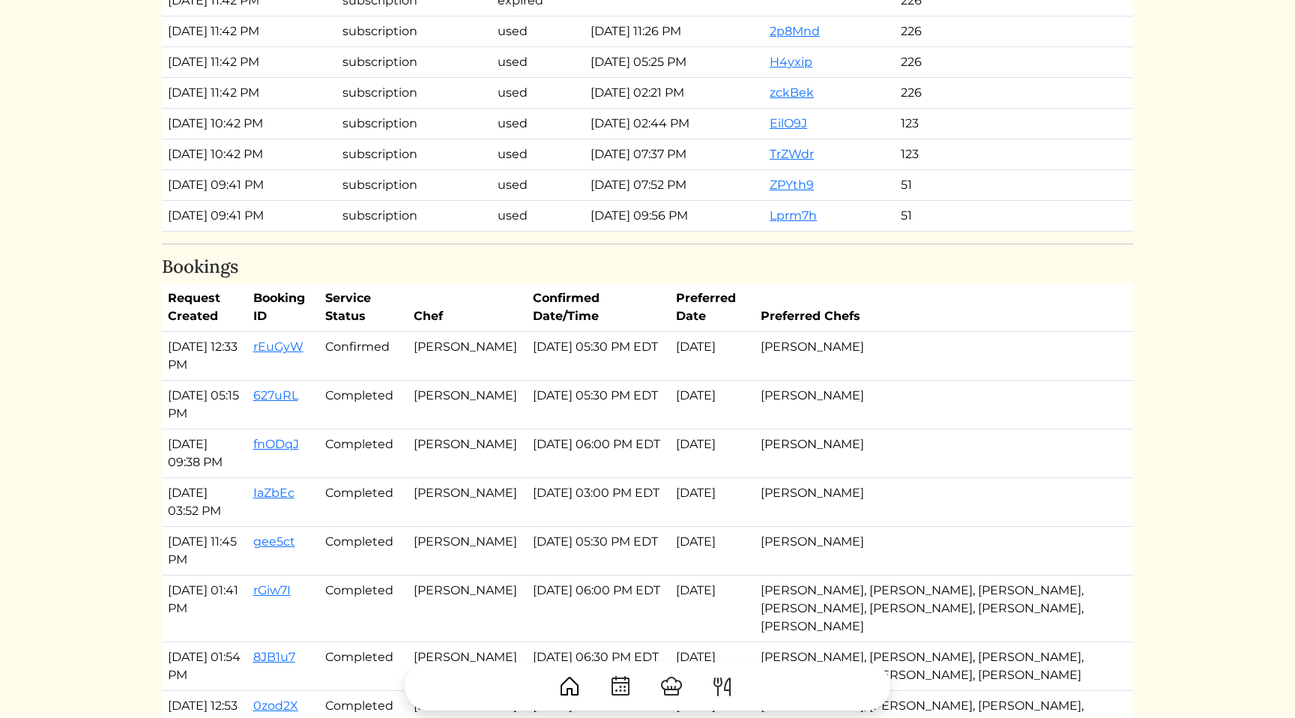
scroll to position [2274, 0]
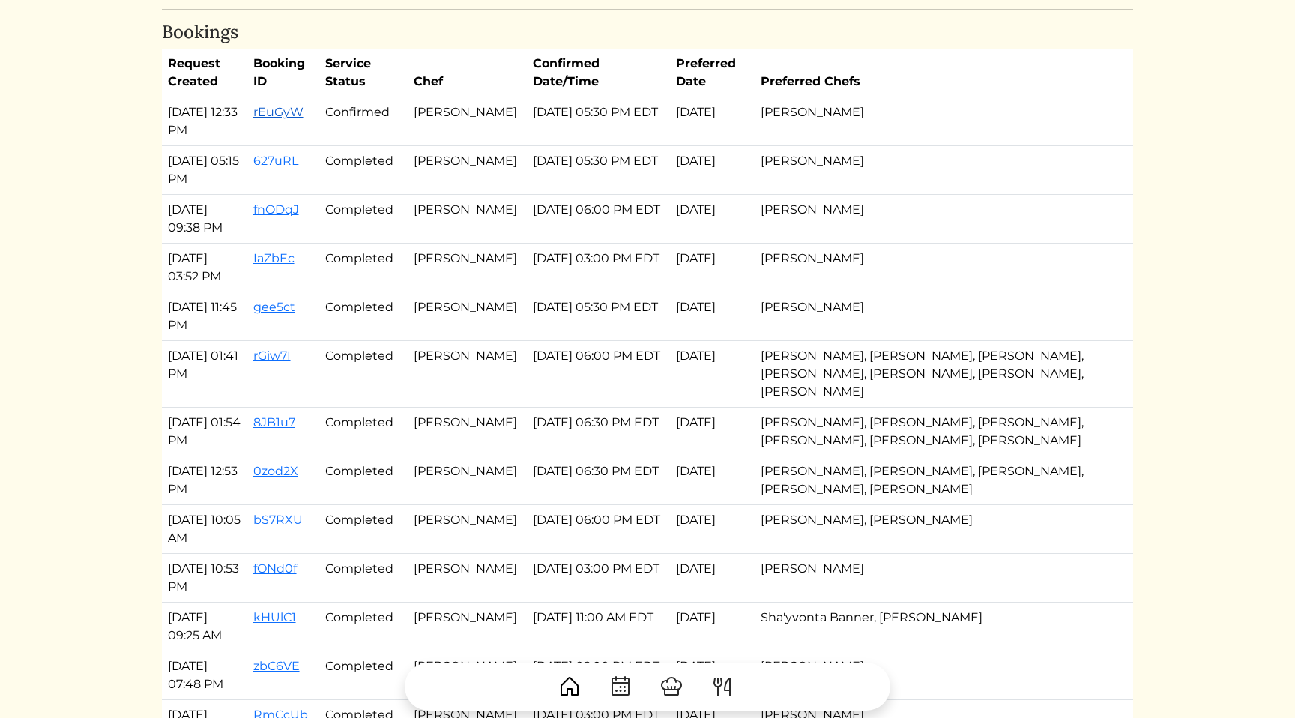
click at [289, 110] on link "rEuGyW" at bounding box center [278, 112] width 50 height 14
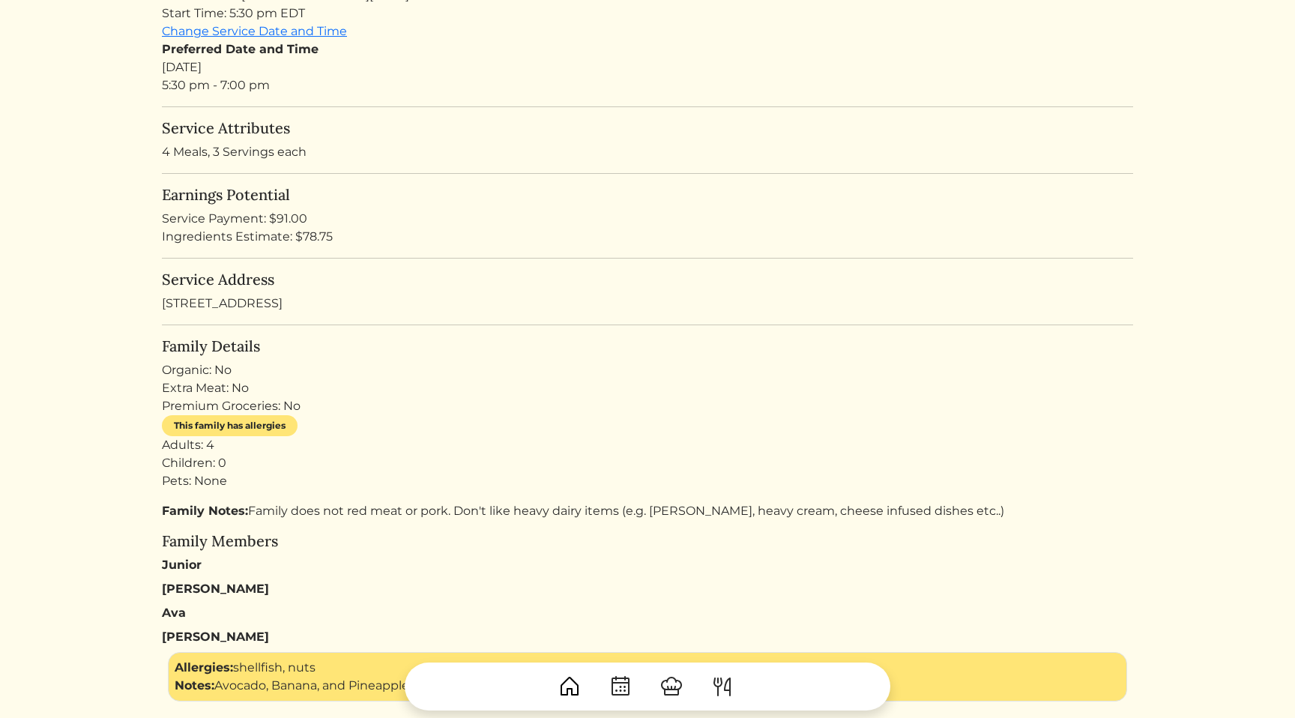
scroll to position [324, 0]
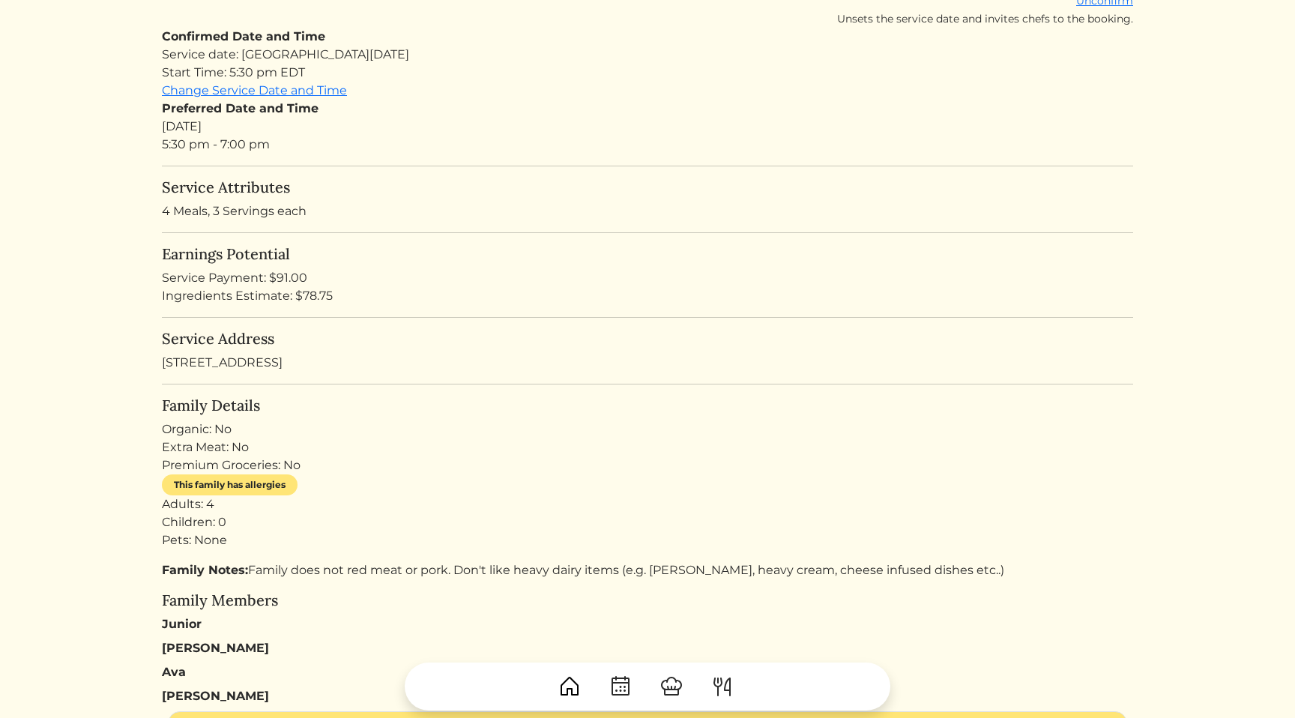
scroll to position [0, 0]
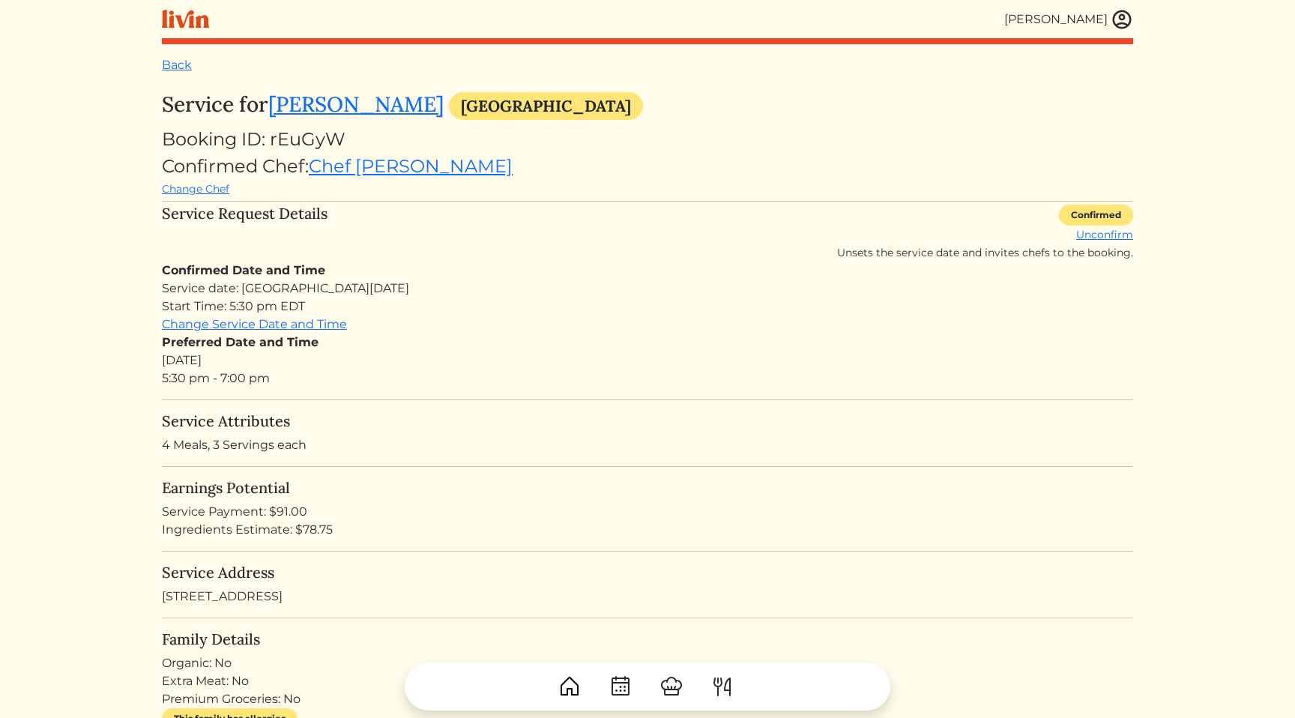
click at [599, 288] on div "Service date: [GEOGRAPHIC_DATA][DATE] Start Time: 5:30 pm EDT" at bounding box center [648, 298] width 972 height 36
